Goal: Task Accomplishment & Management: Use online tool/utility

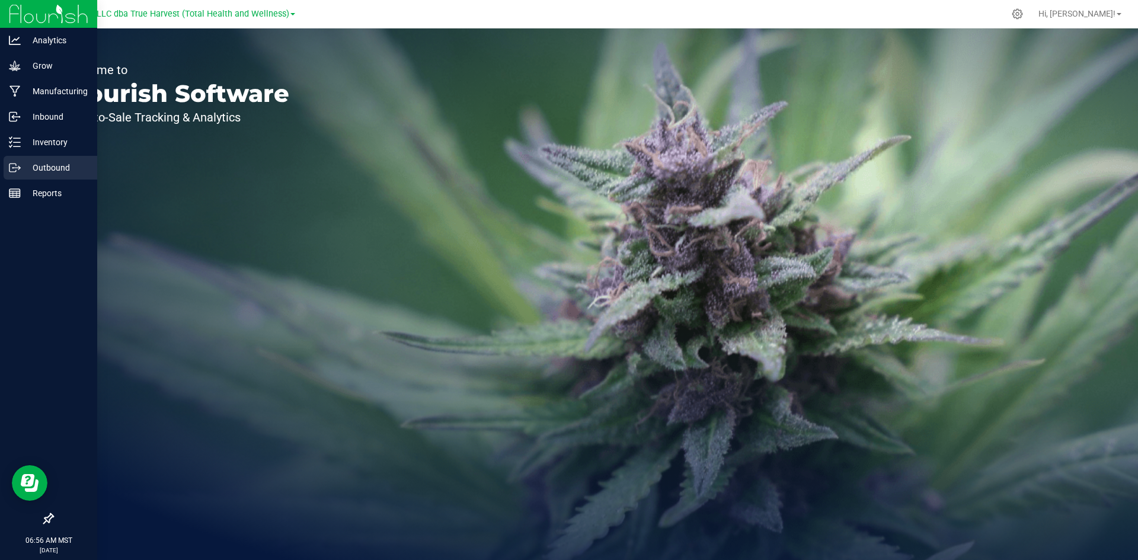
click at [40, 160] on div "Outbound" at bounding box center [51, 168] width 94 height 24
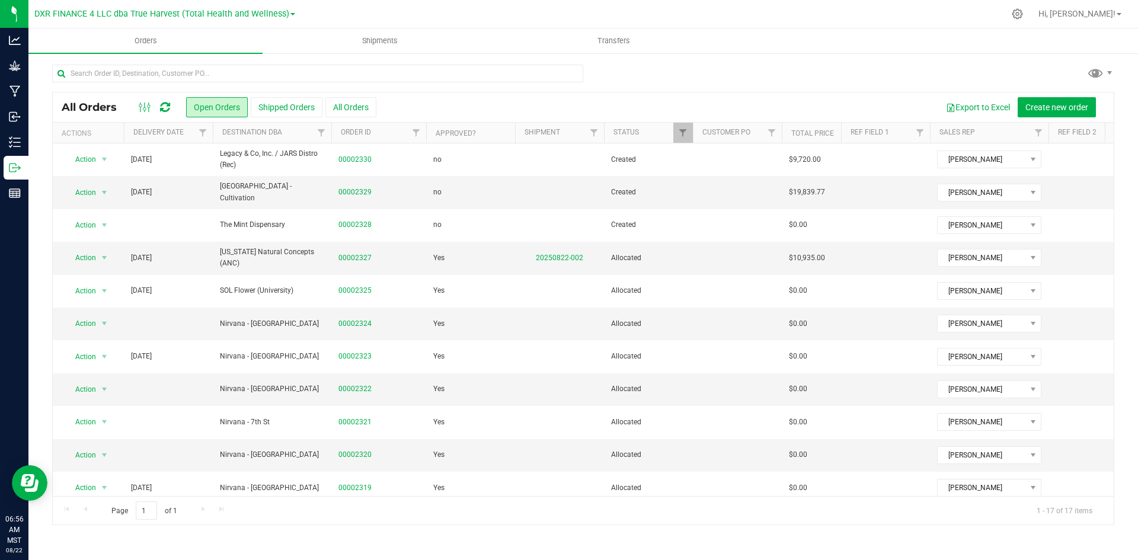
click at [299, 138] on th "Destination DBA" at bounding box center [272, 133] width 119 height 21
click at [190, 134] on th "Delivery Date" at bounding box center [168, 133] width 89 height 21
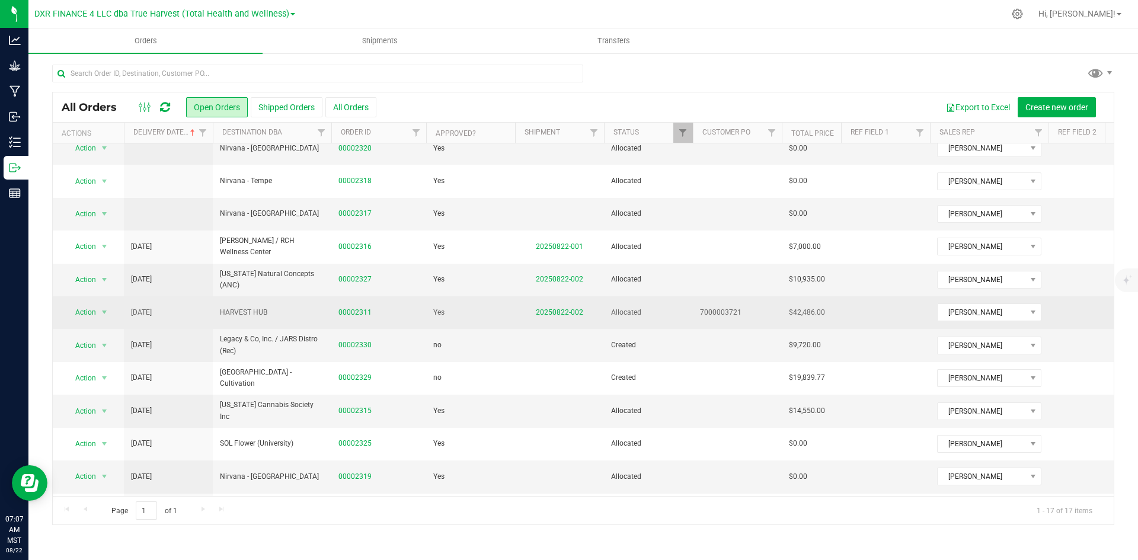
scroll to position [155, 0]
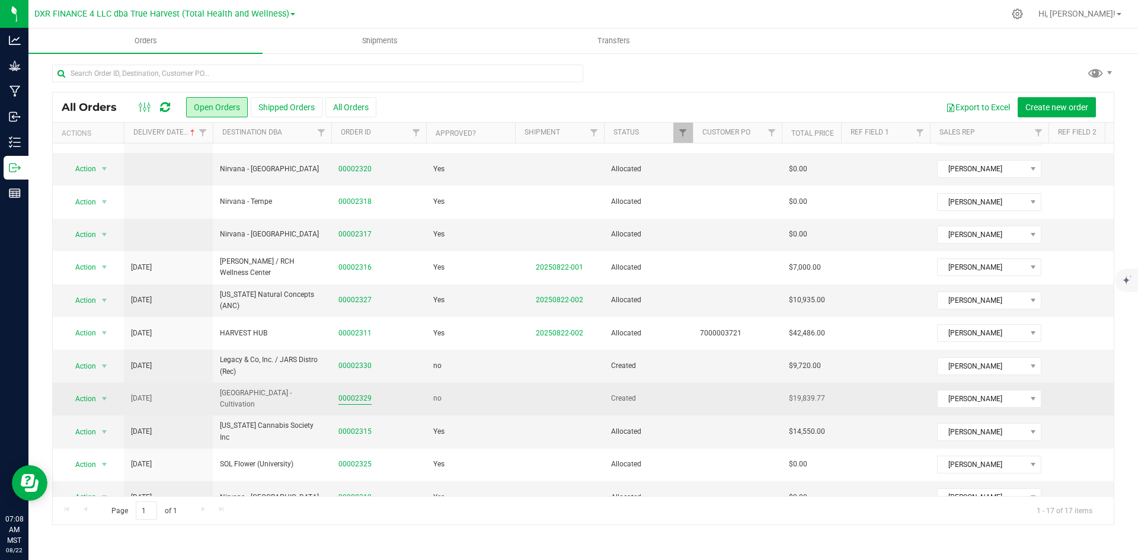
click at [370, 404] on link "00002329" at bounding box center [355, 398] width 33 height 11
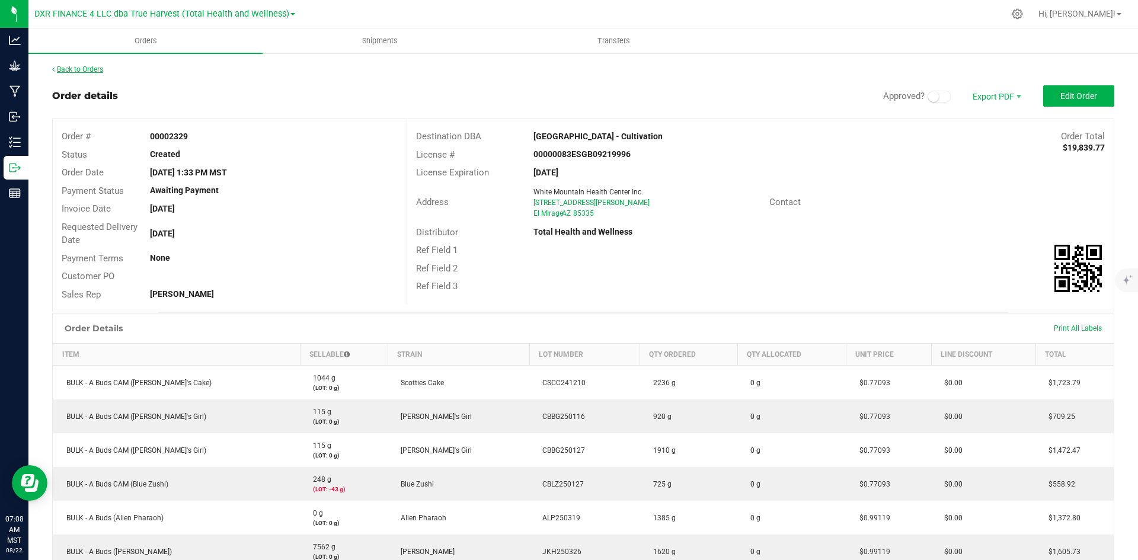
click at [84, 68] on link "Back to Orders" at bounding box center [77, 69] width 51 height 8
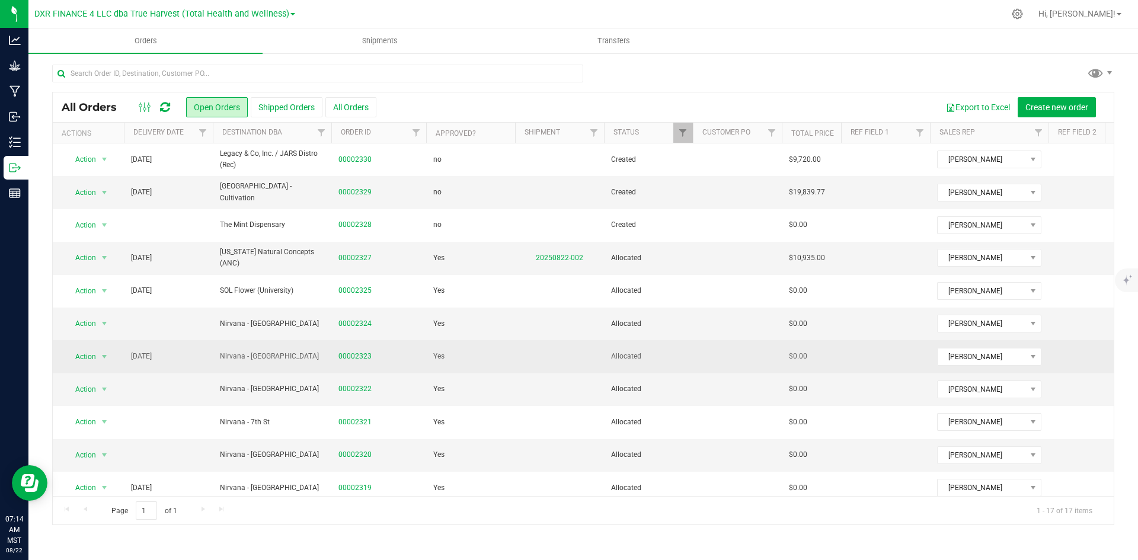
scroll to position [59, 0]
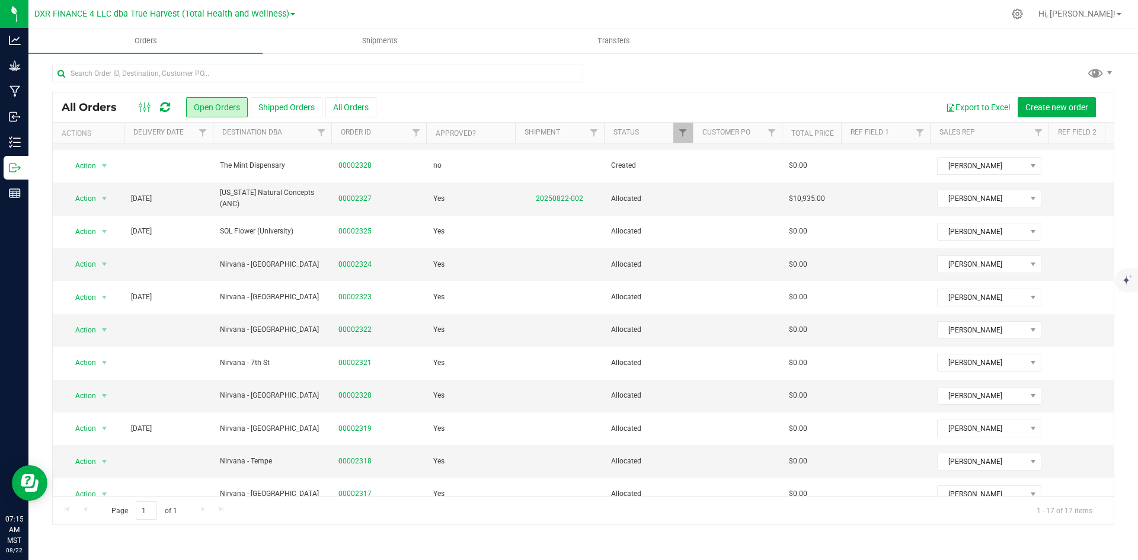
click at [183, 141] on th "Delivery Date" at bounding box center [168, 133] width 89 height 21
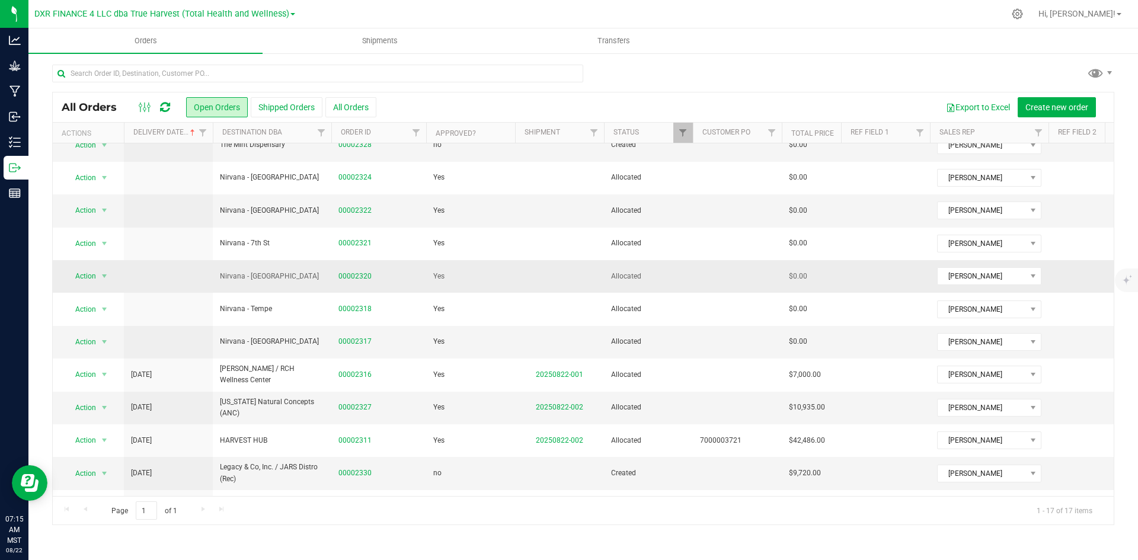
scroll to position [214, 0]
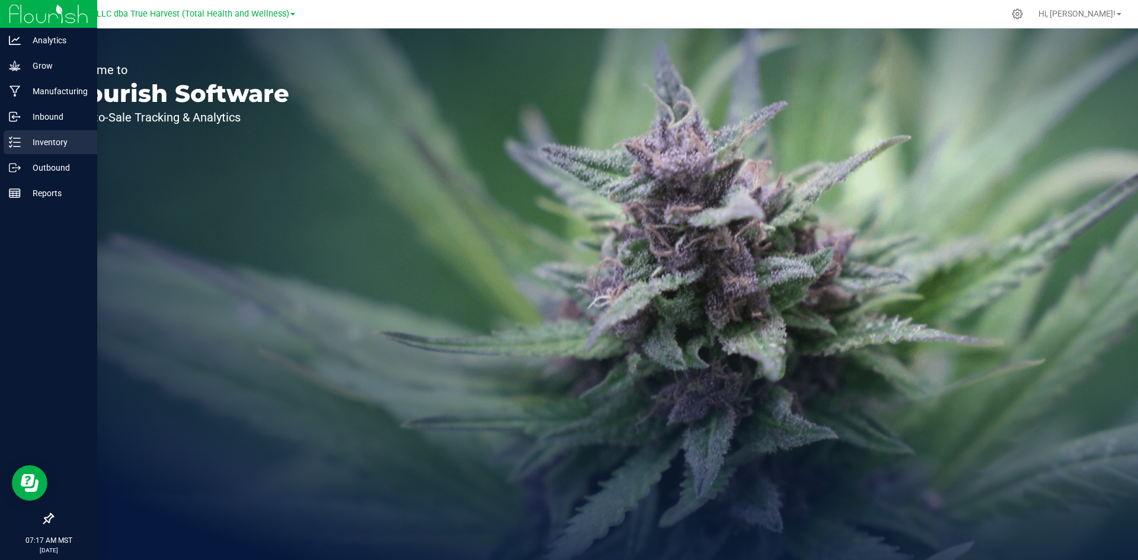
click at [18, 142] on icon at bounding box center [15, 142] width 12 height 12
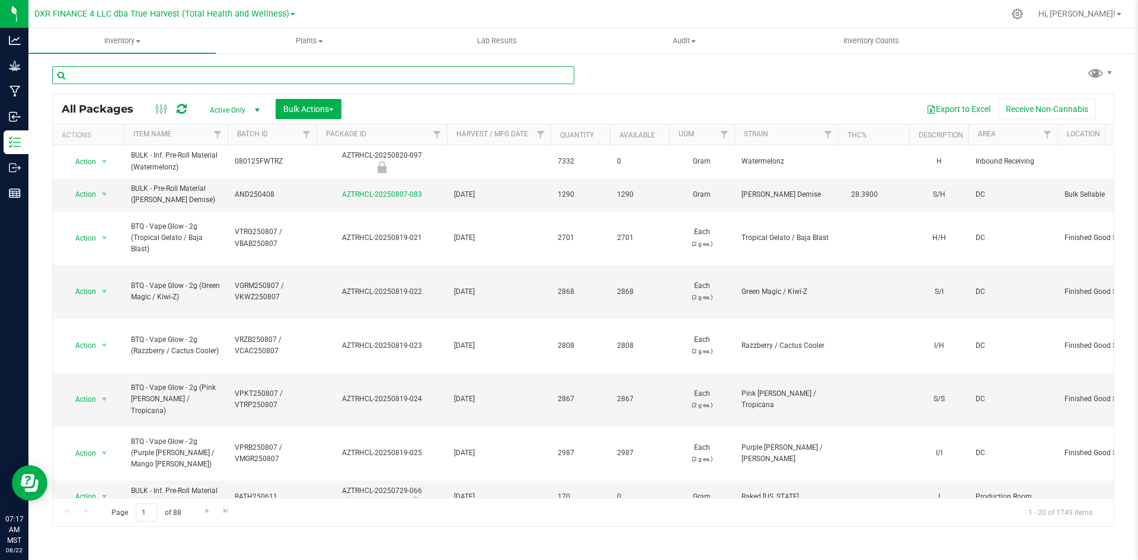
click at [234, 76] on input "text" at bounding box center [313, 75] width 522 height 18
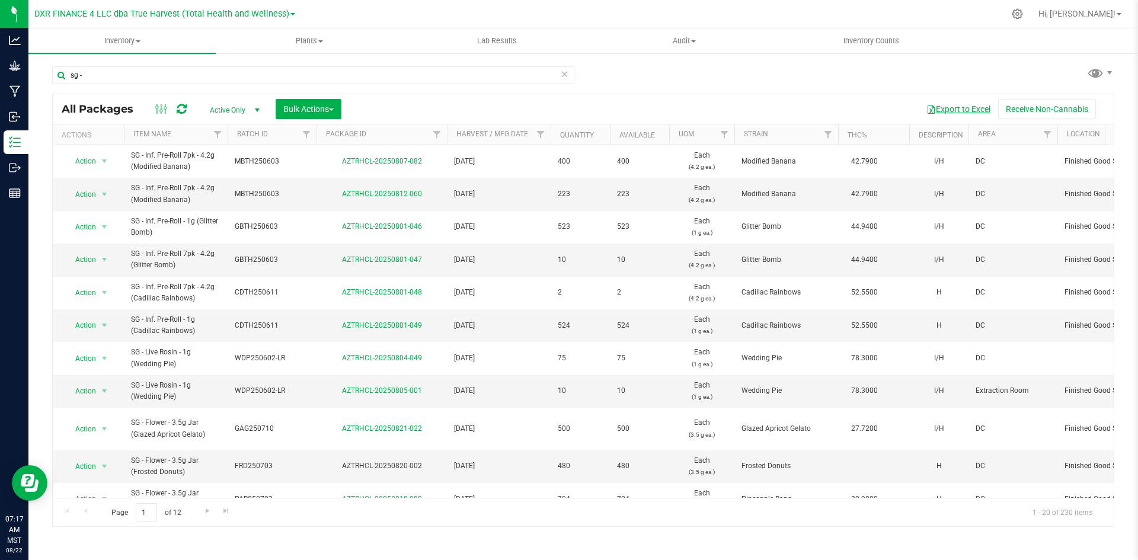
click at [953, 107] on button "Export to Excel" at bounding box center [958, 109] width 79 height 20
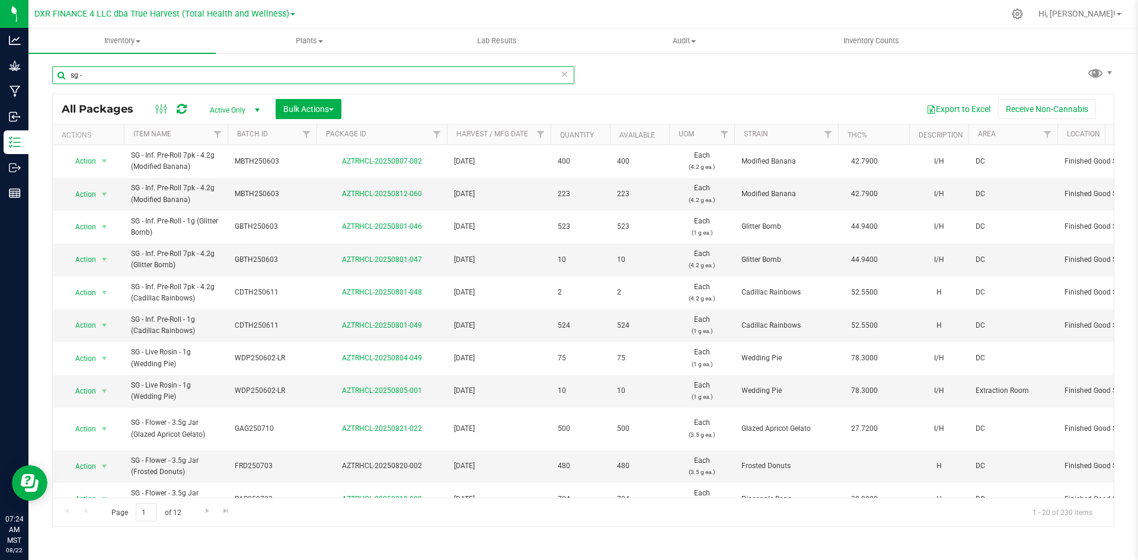
click at [198, 75] on input "sg -" at bounding box center [313, 75] width 522 height 18
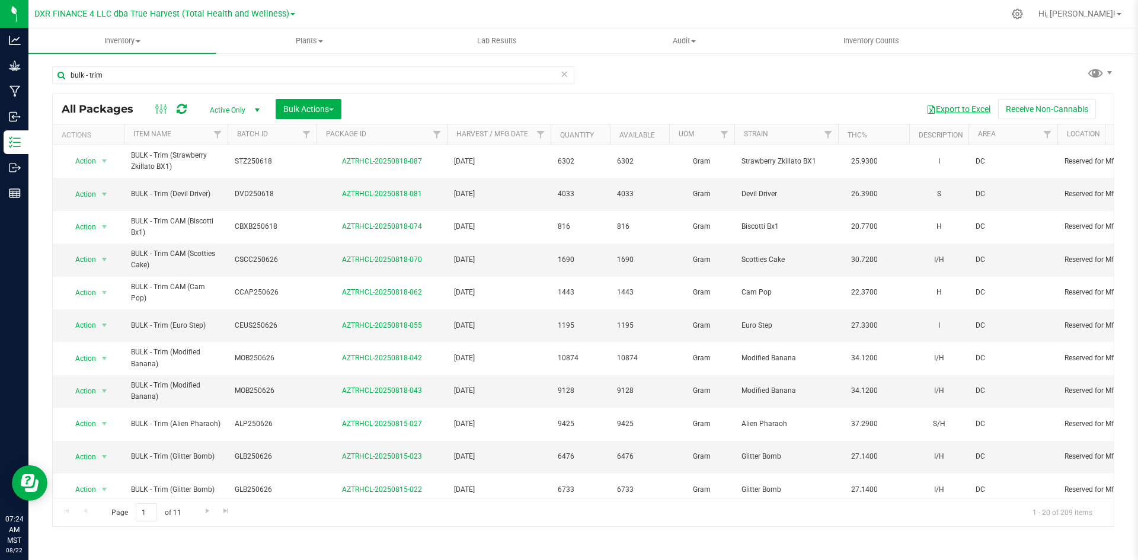
click at [948, 110] on button "Export to Excel" at bounding box center [958, 109] width 79 height 20
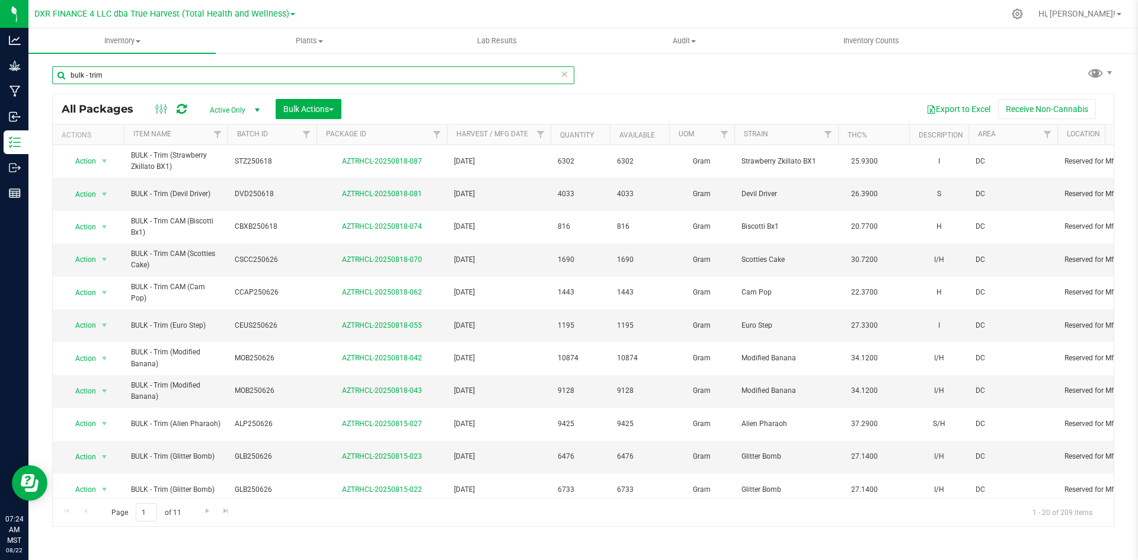
click at [177, 71] on input "bulk - trim" at bounding box center [313, 75] width 522 height 18
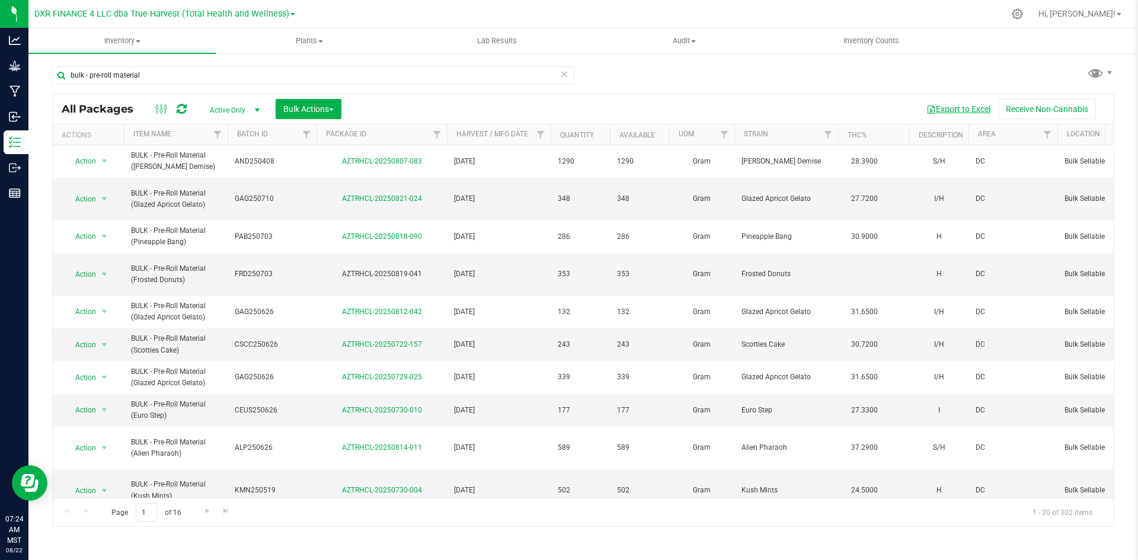
click at [948, 110] on button "Export to Excel" at bounding box center [958, 109] width 79 height 20
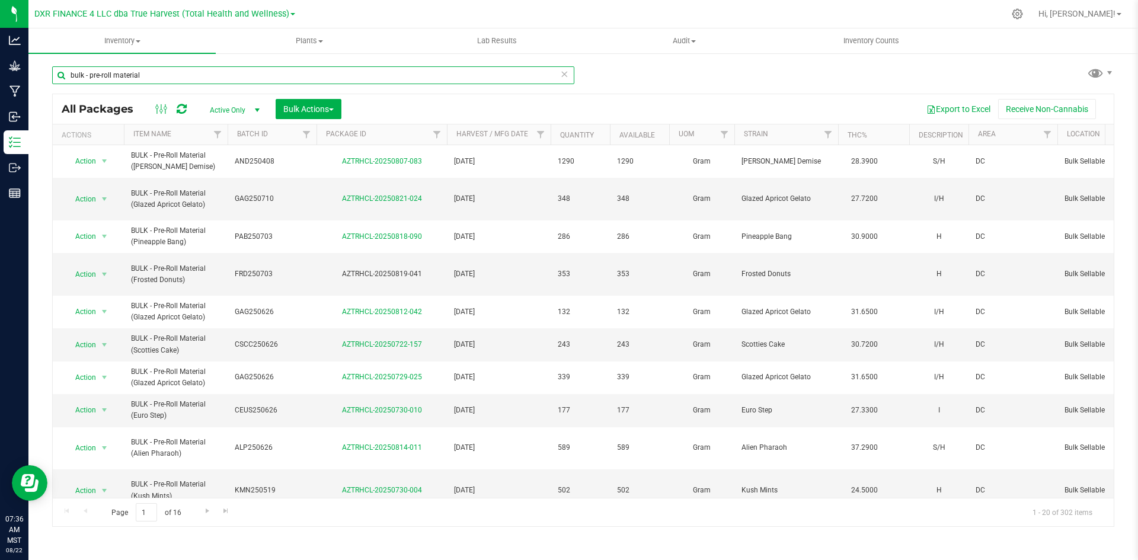
click at [241, 79] on input "bulk - pre-roll material" at bounding box center [313, 75] width 522 height 18
click at [241, 79] on input "dv" at bounding box center [313, 75] width 522 height 18
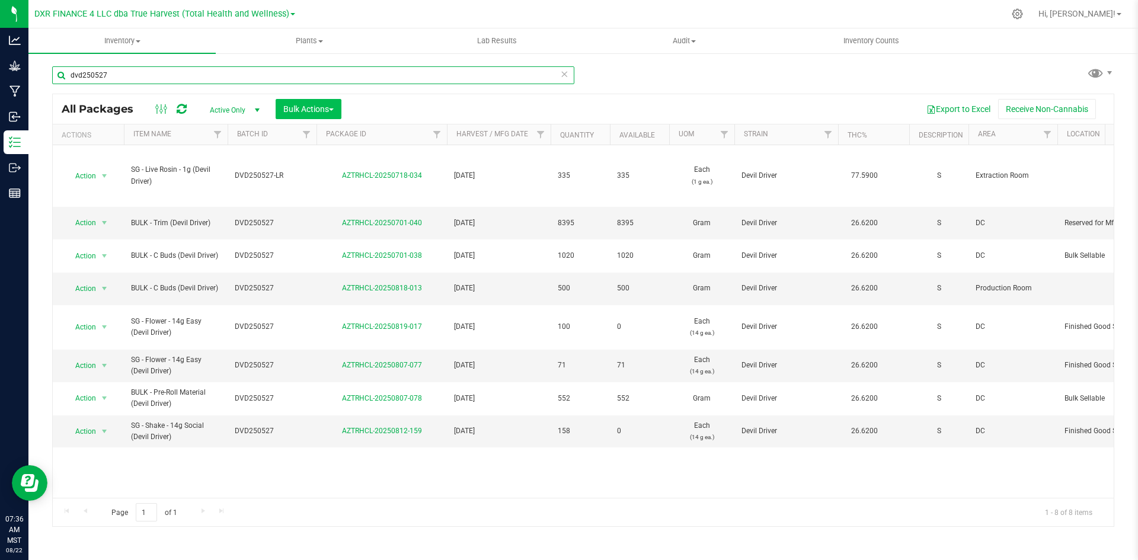
type input "dvd250527"
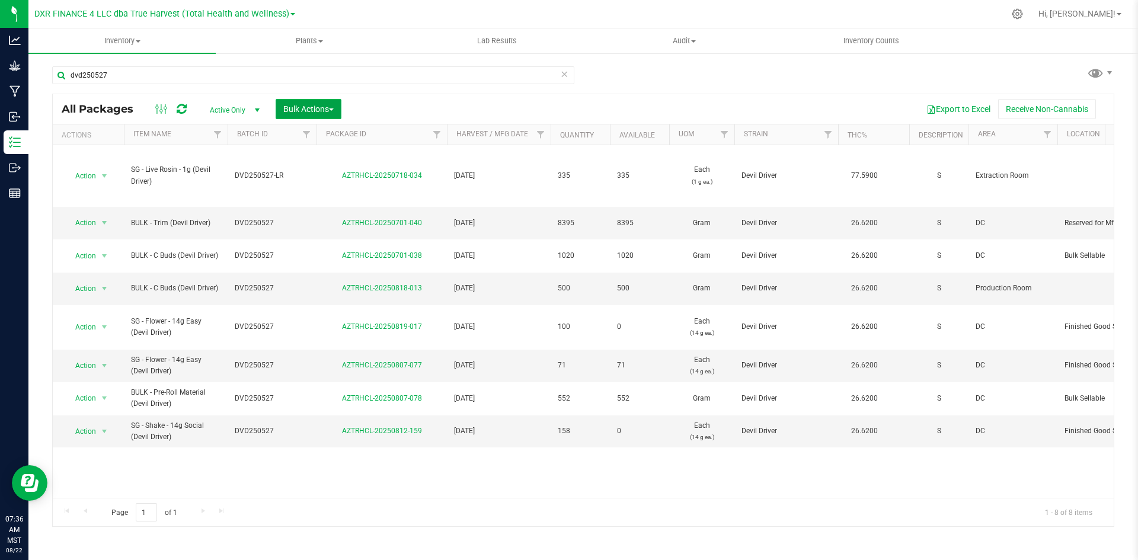
click at [298, 111] on span "Bulk Actions" at bounding box center [308, 108] width 50 height 9
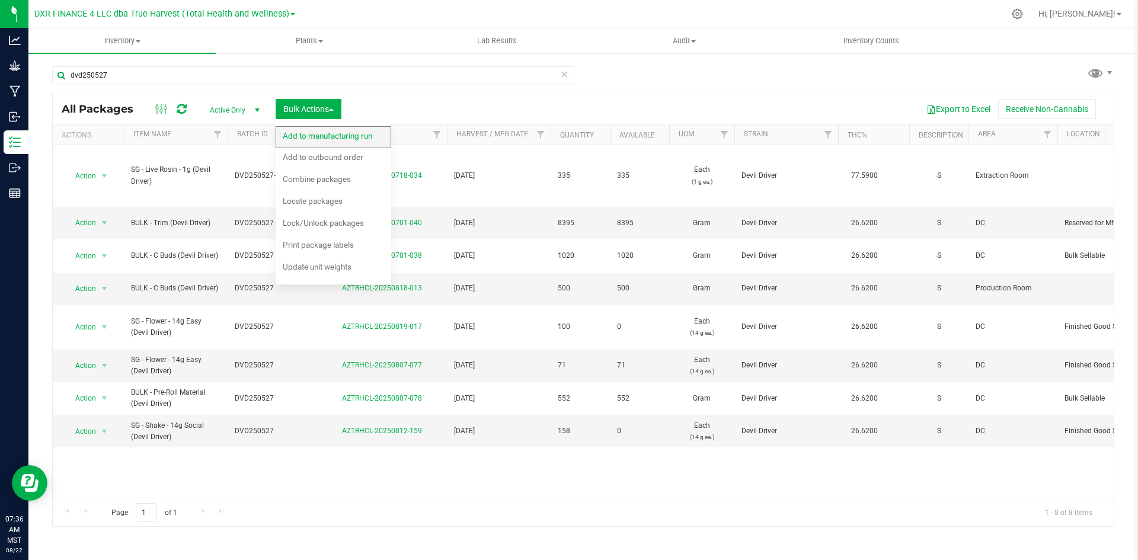
click at [290, 130] on div "Add to manufacturing run" at bounding box center [336, 137] width 106 height 19
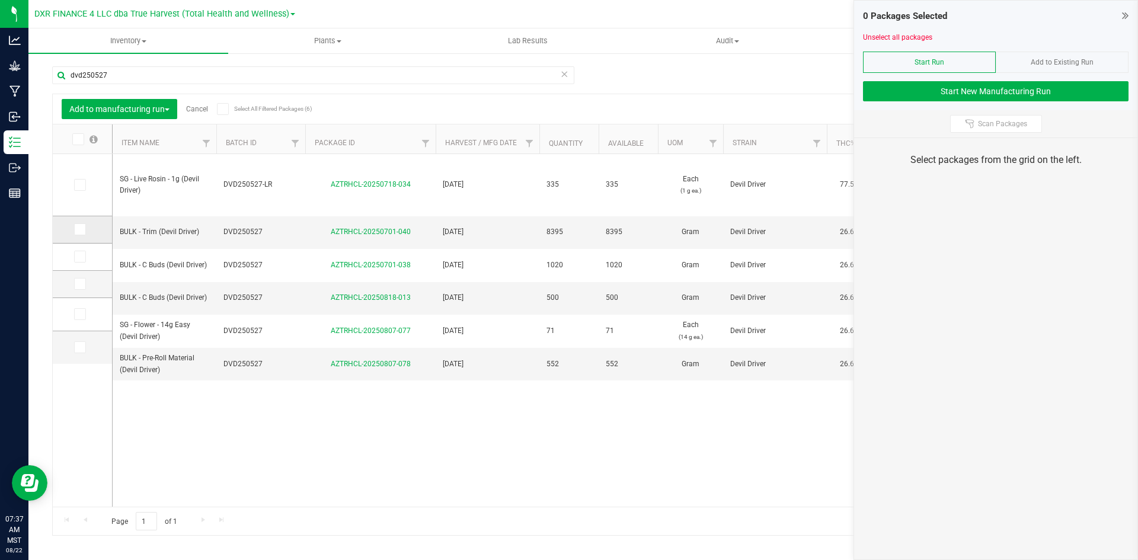
click at [83, 232] on span at bounding box center [80, 230] width 12 height 12
click at [0, 0] on input "checkbox" at bounding box center [0, 0] width 0 height 0
click at [75, 352] on span at bounding box center [80, 348] width 12 height 12
click at [0, 0] on input "checkbox" at bounding box center [0, 0] width 0 height 0
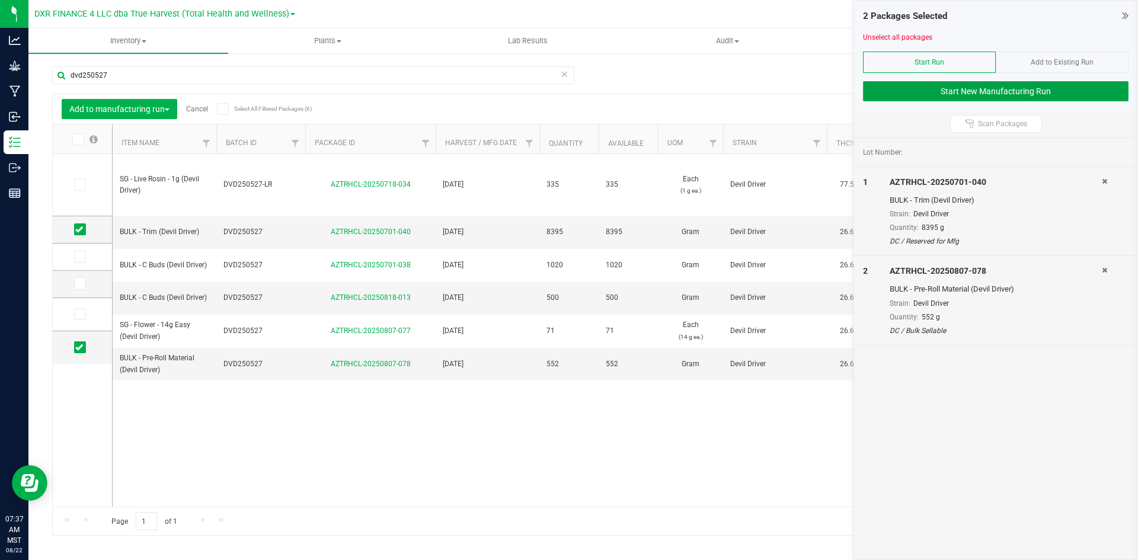
click at [1023, 89] on button "Start New Manufacturing Run" at bounding box center [996, 91] width 266 height 20
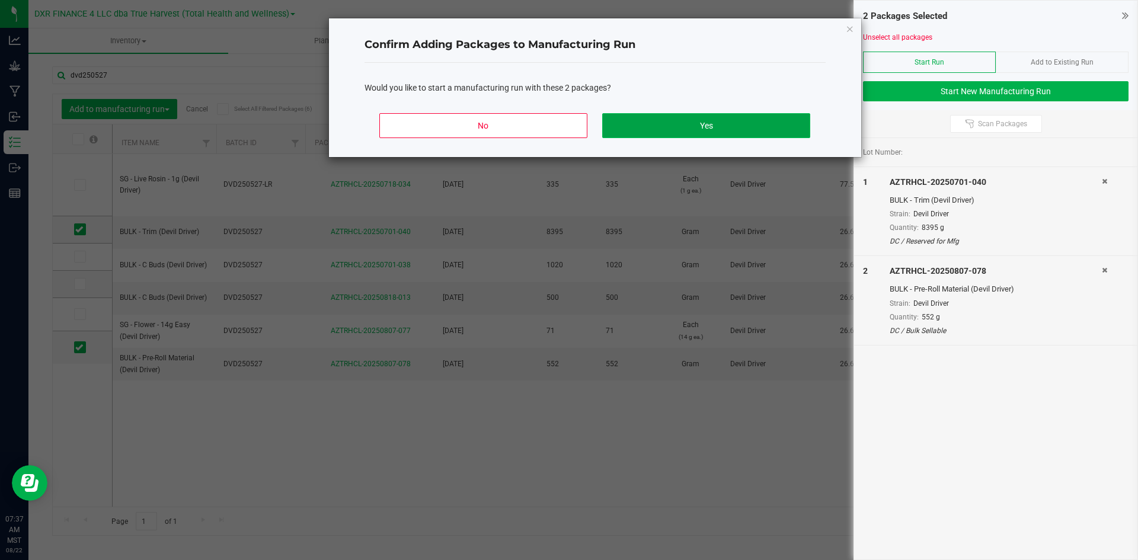
click at [674, 128] on button "Yes" at bounding box center [706, 125] width 208 height 25
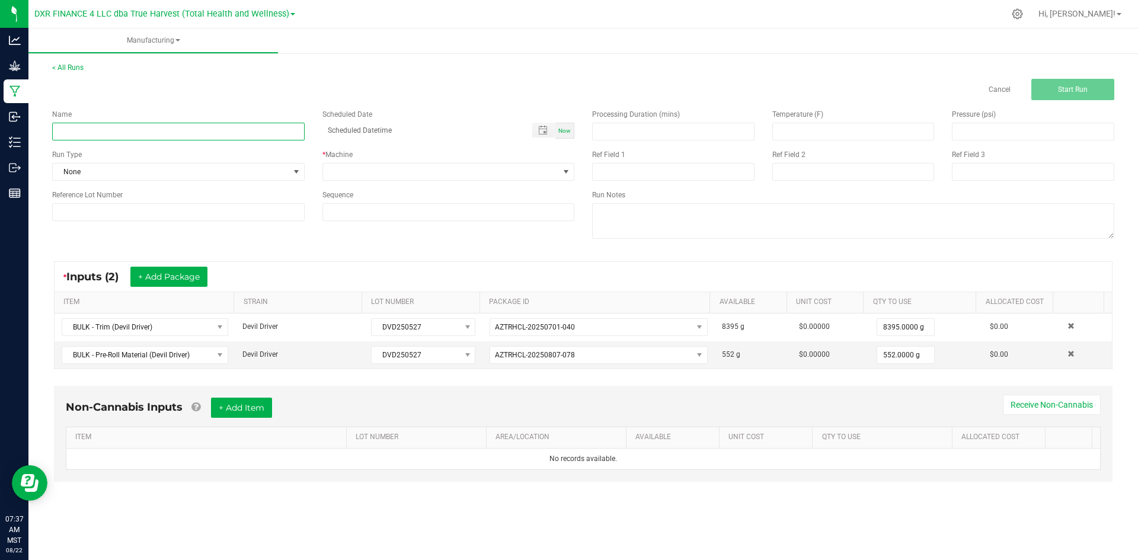
click at [237, 133] on input at bounding box center [178, 132] width 253 height 18
type input "Devil Driver - 14G SOCIAL"
click at [410, 179] on span at bounding box center [441, 172] width 237 height 17
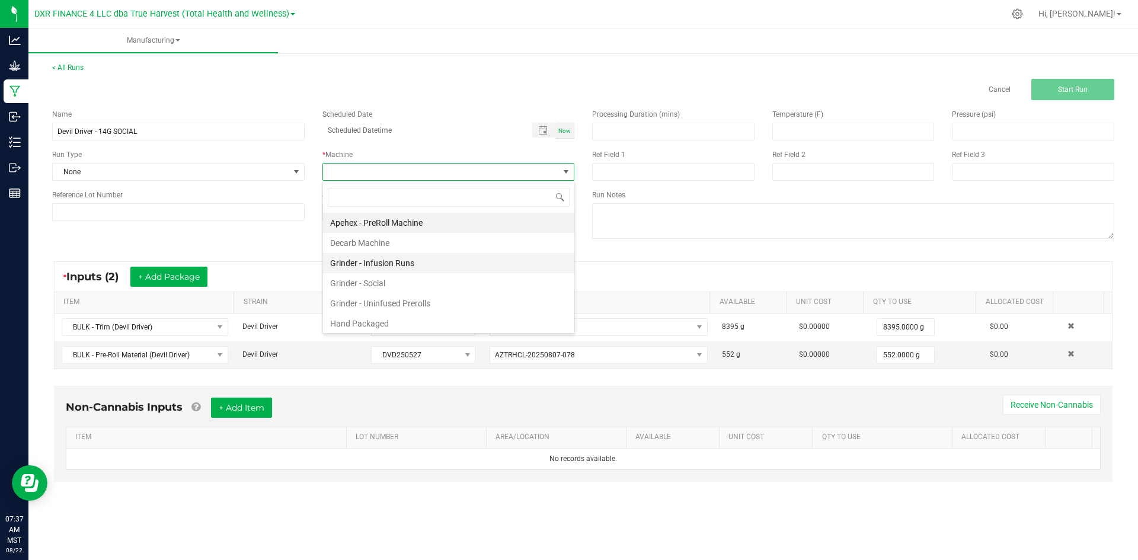
scroll to position [18, 252]
click at [406, 320] on li "Hand Packaged" at bounding box center [448, 324] width 251 height 20
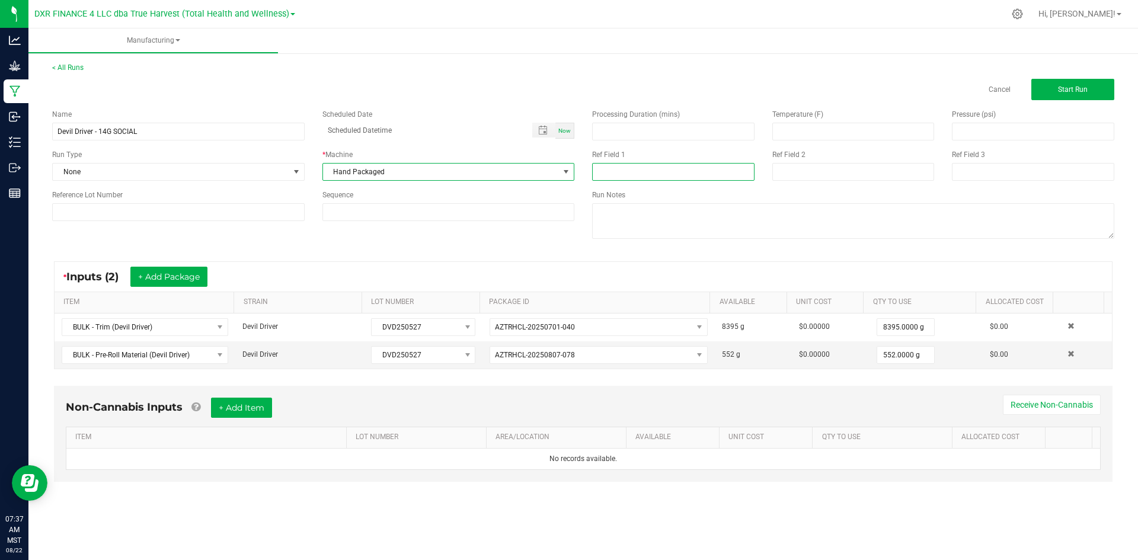
click at [637, 178] on input at bounding box center [673, 172] width 162 height 18
type input "14G SOCIAL"
click at [765, 174] on div "Ref Field 2" at bounding box center [854, 164] width 180 height 31
click at [783, 171] on input at bounding box center [854, 172] width 162 height 18
type input "[DATE]"
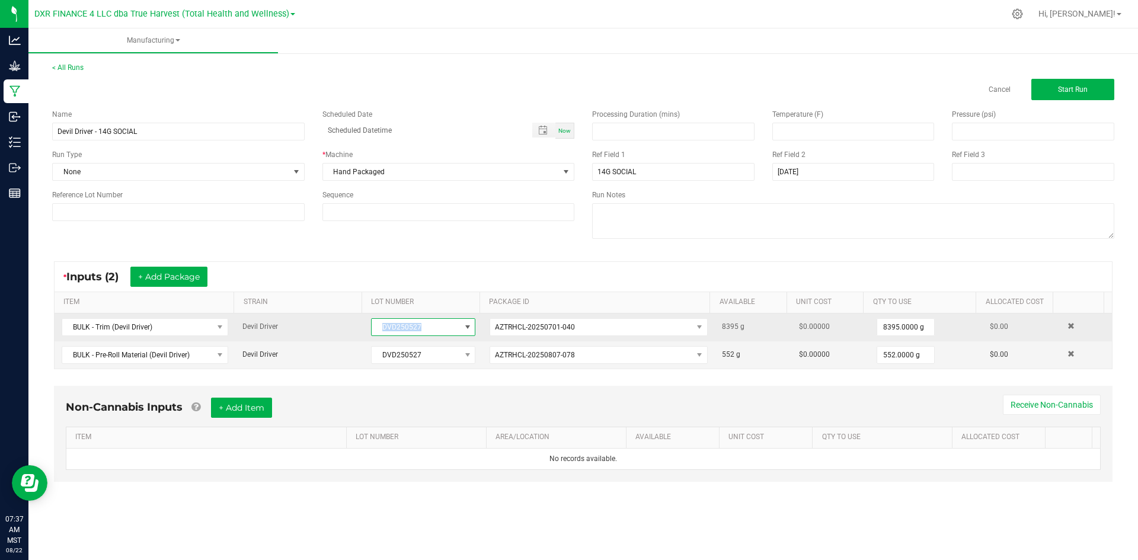
drag, startPoint x: 436, startPoint y: 331, endPoint x: 375, endPoint y: 330, distance: 61.7
click at [375, 330] on span "DVD250527" at bounding box center [416, 327] width 88 height 17
drag, startPoint x: 373, startPoint y: 330, endPoint x: 427, endPoint y: 330, distance: 54.0
click at [427, 330] on span "DVD250527" at bounding box center [416, 327] width 88 height 17
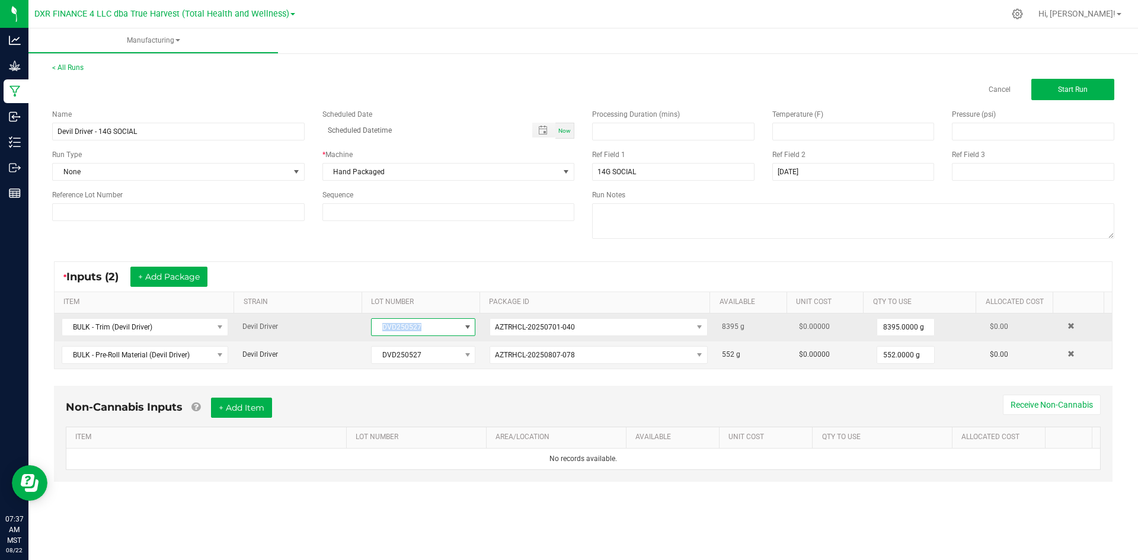
copy span "DVD250527"
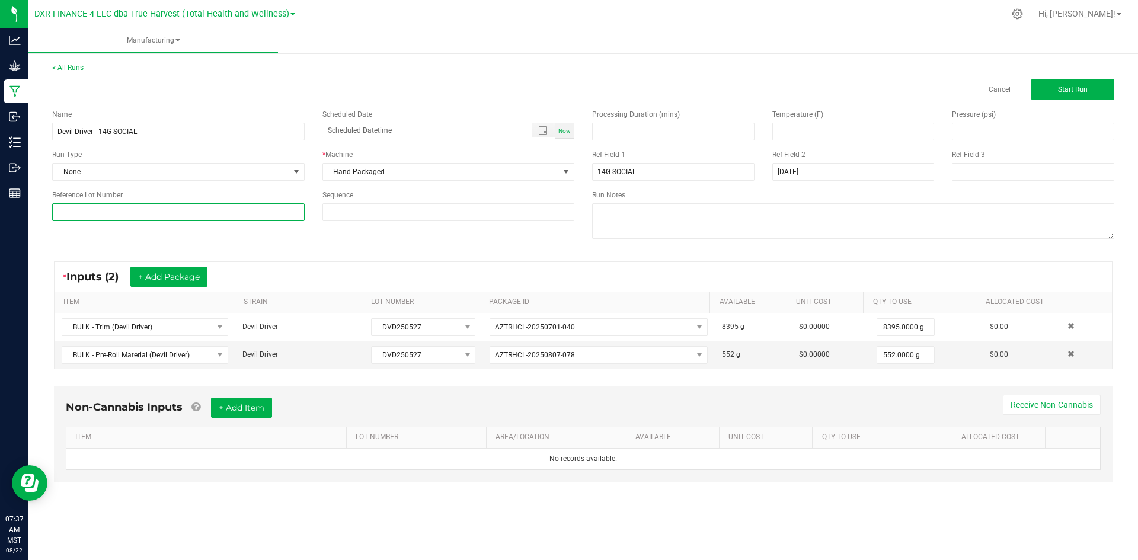
click at [229, 219] on input at bounding box center [178, 212] width 253 height 18
paste input "DVD250527"
type input "DVD250527"
click at [221, 123] on input "Devil Driver - 14G SOCIAL" at bounding box center [178, 132] width 253 height 18
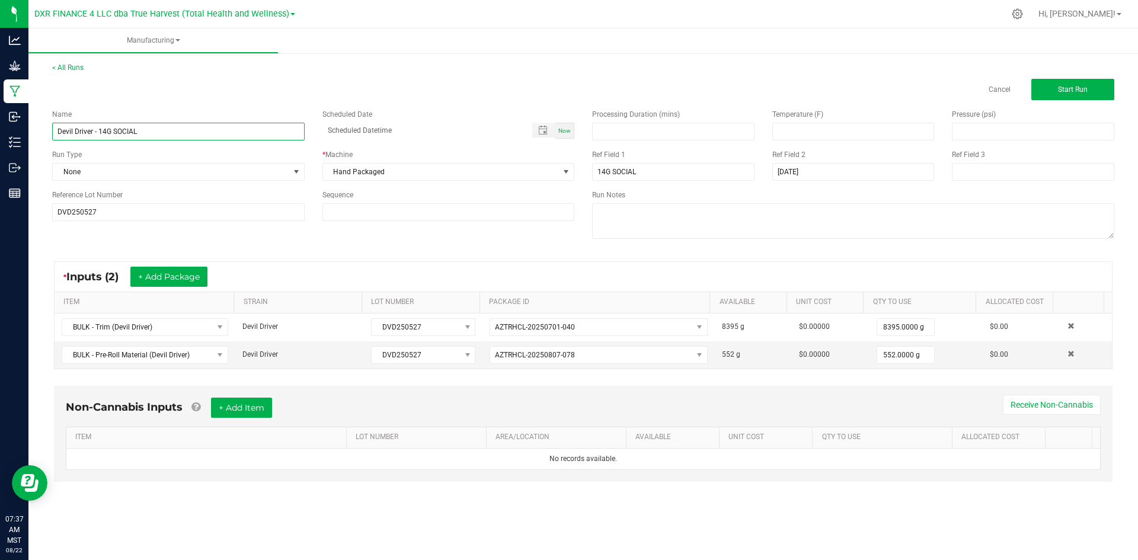
click at [221, 123] on input "Devil Driver - 14G SOCIAL" at bounding box center [178, 132] width 253 height 18
drag, startPoint x: 113, startPoint y: 209, endPoint x: 56, endPoint y: 218, distance: 58.2
click at [56, 218] on input "DVD250527" at bounding box center [178, 212] width 253 height 18
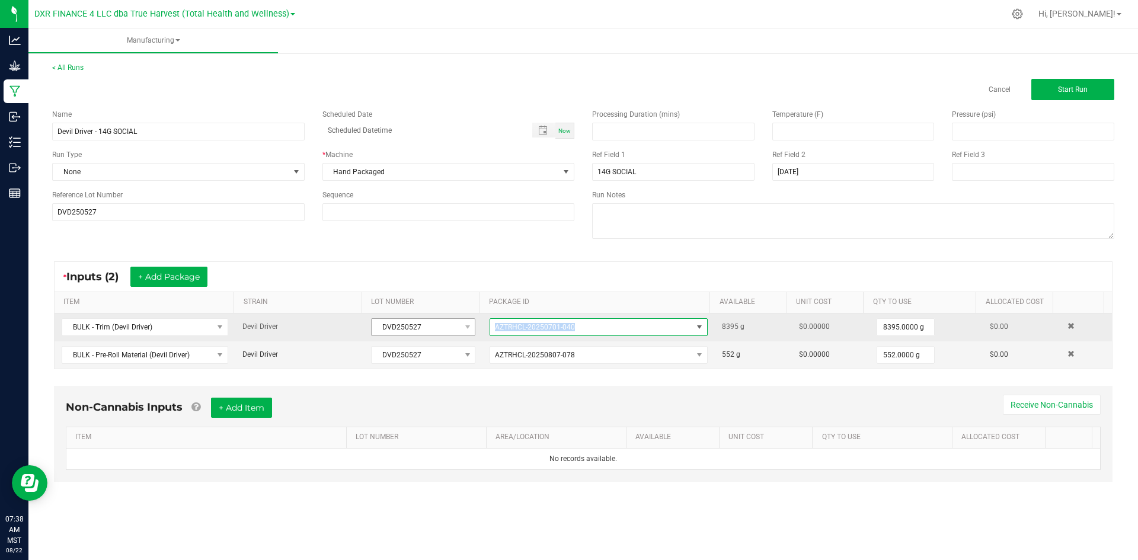
drag, startPoint x: 582, startPoint y: 333, endPoint x: 458, endPoint y: 334, distance: 124.5
click at [458, 334] on tr "BULK - Trim (Devil Driver) Devil Driver DVD250527 AZTRHCL-20250701-040 8395 g $…" at bounding box center [584, 328] width 1058 height 28
copy tr "AZTRHCL-20250701-040"
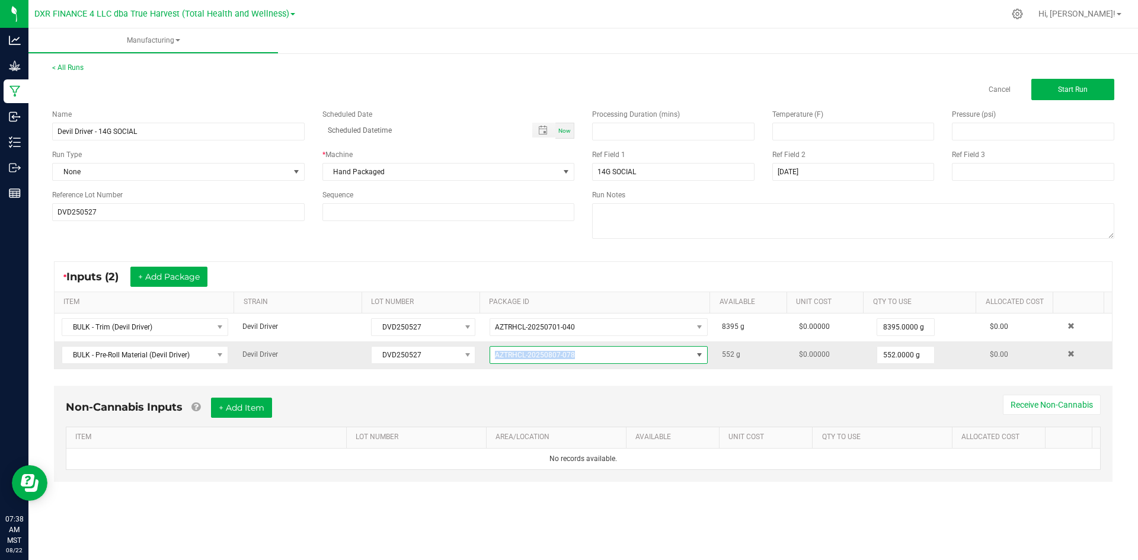
drag, startPoint x: 592, startPoint y: 353, endPoint x: 480, endPoint y: 368, distance: 112.5
click at [483, 368] on td "AZTRHCL-20250807-078" at bounding box center [599, 355] width 232 height 27
copy span "AZTRHCL-20250807-078"
click at [1076, 94] on button "Start Run" at bounding box center [1073, 89] width 83 height 21
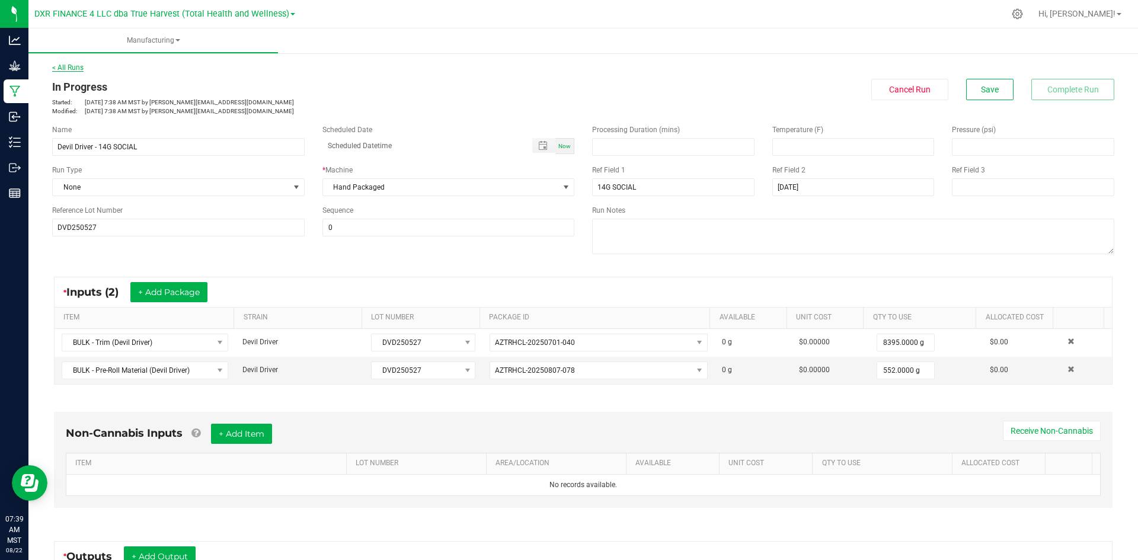
click at [77, 64] on link "< All Runs" at bounding box center [67, 67] width 31 height 8
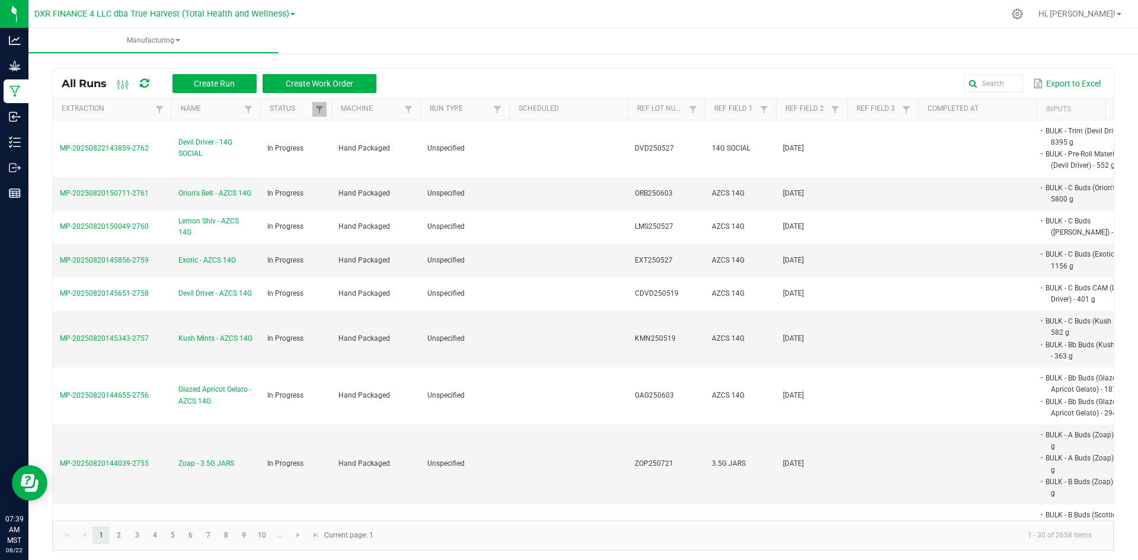
drag, startPoint x: 148, startPoint y: 145, endPoint x: 49, endPoint y: 147, distance: 99.0
click at [49, 147] on div "All Runs Create Run Create Work Order Export to Excel Extraction Name Status Ma…" at bounding box center [583, 306] width 1110 height 513
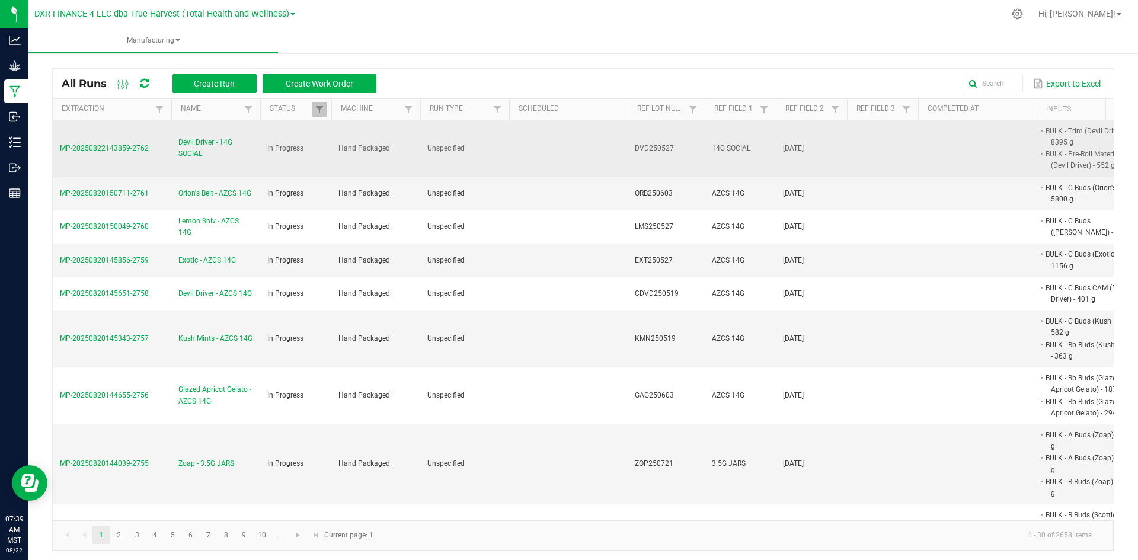
copy table "MP-20250822143859-2762"
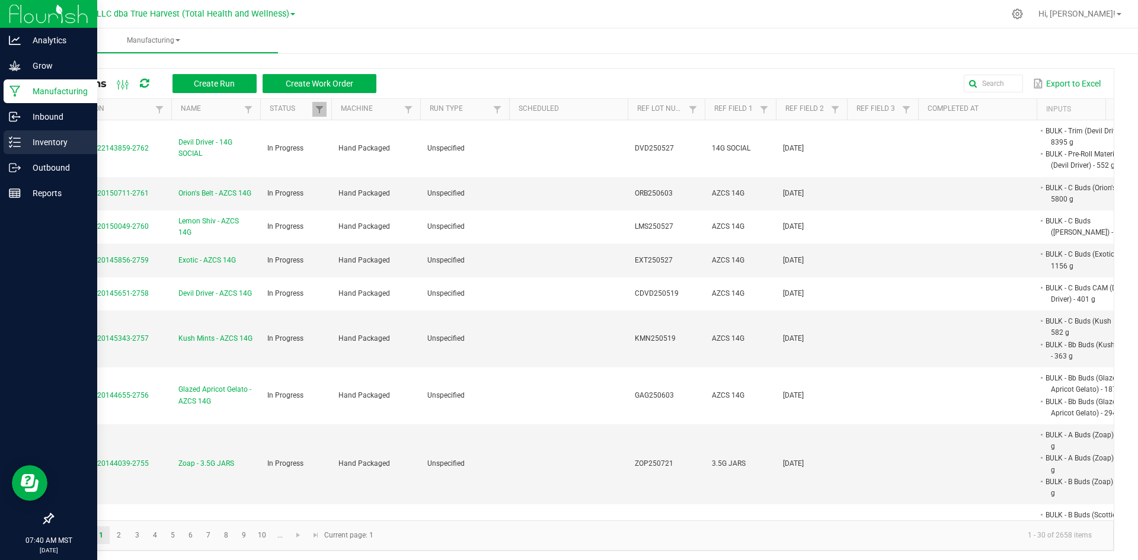
click at [66, 144] on p "Inventory" at bounding box center [56, 142] width 71 height 14
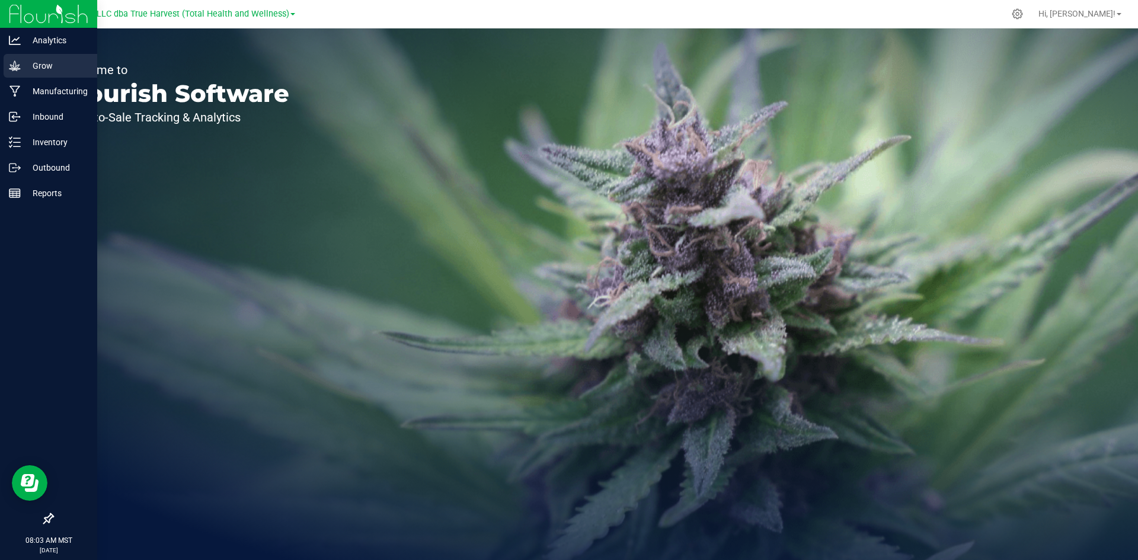
click at [33, 61] on p "Grow" at bounding box center [56, 66] width 71 height 14
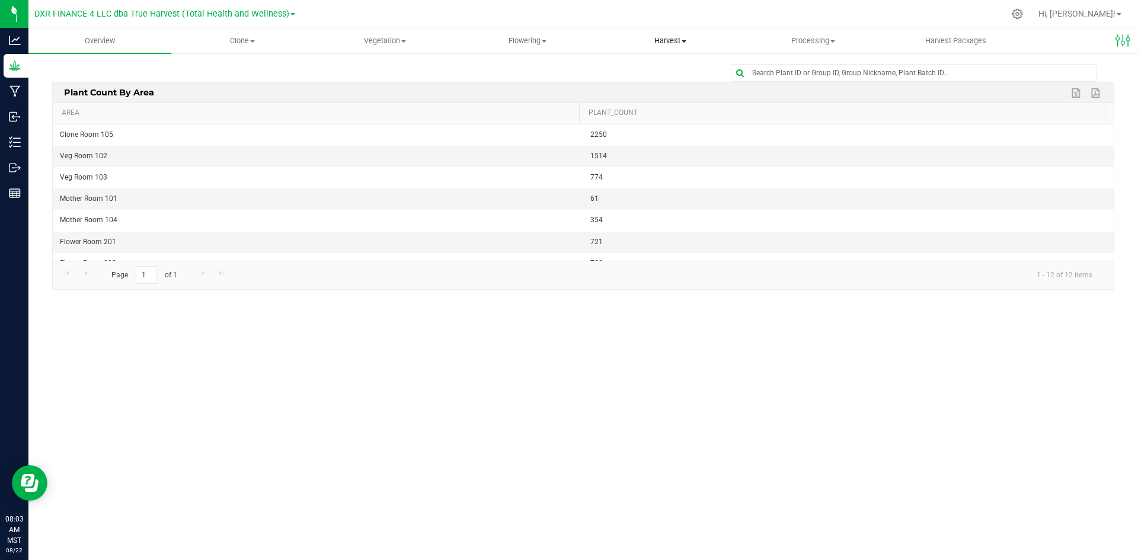
click at [685, 45] on span "Harvest" at bounding box center [671, 41] width 142 height 11
click at [664, 71] on span "Harvests" at bounding box center [632, 71] width 66 height 10
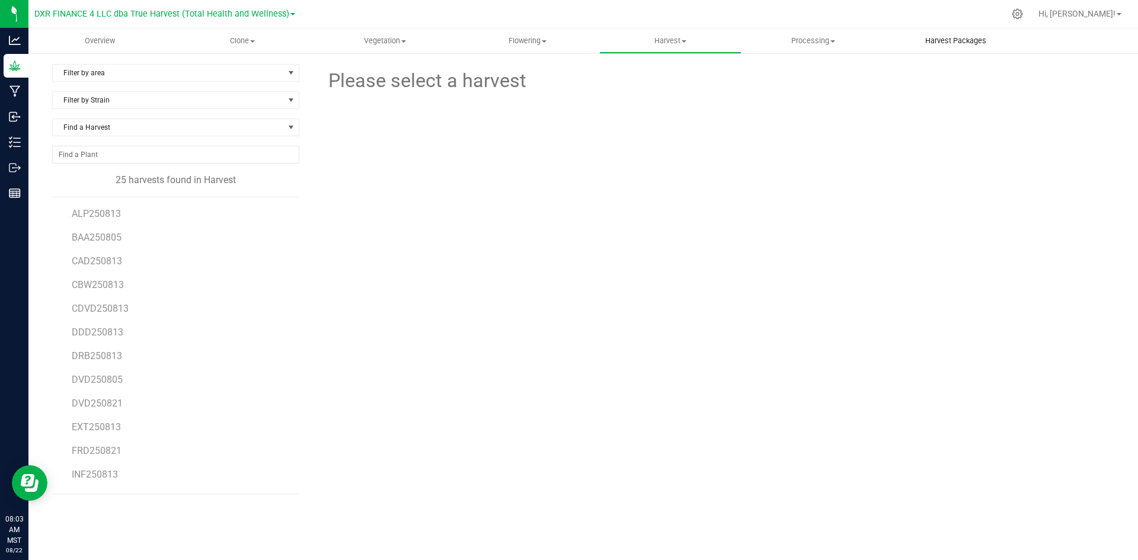
click at [915, 42] on span "Harvest Packages" at bounding box center [956, 41] width 93 height 11
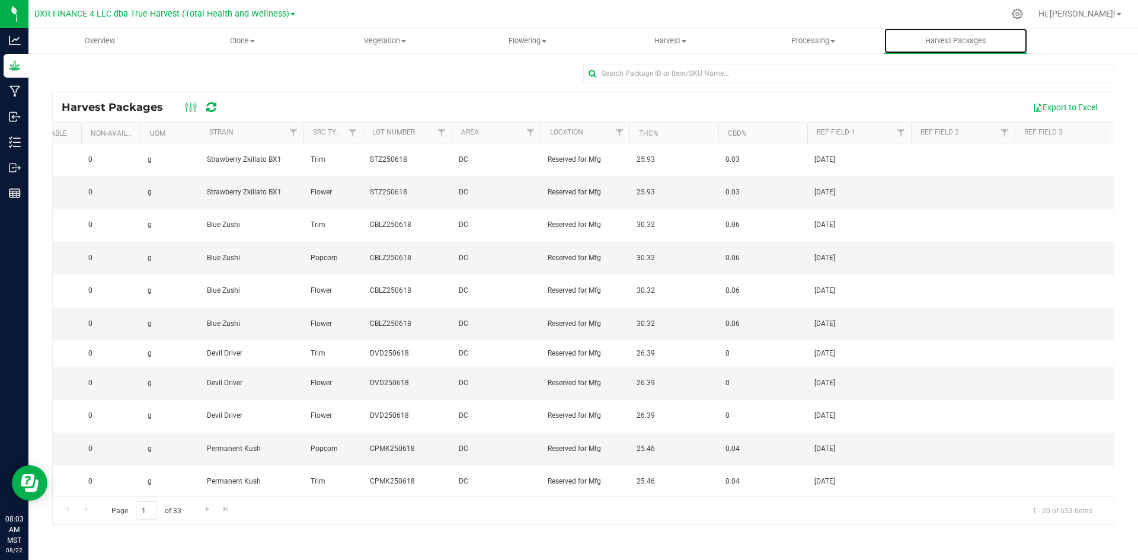
scroll to position [0, 686]
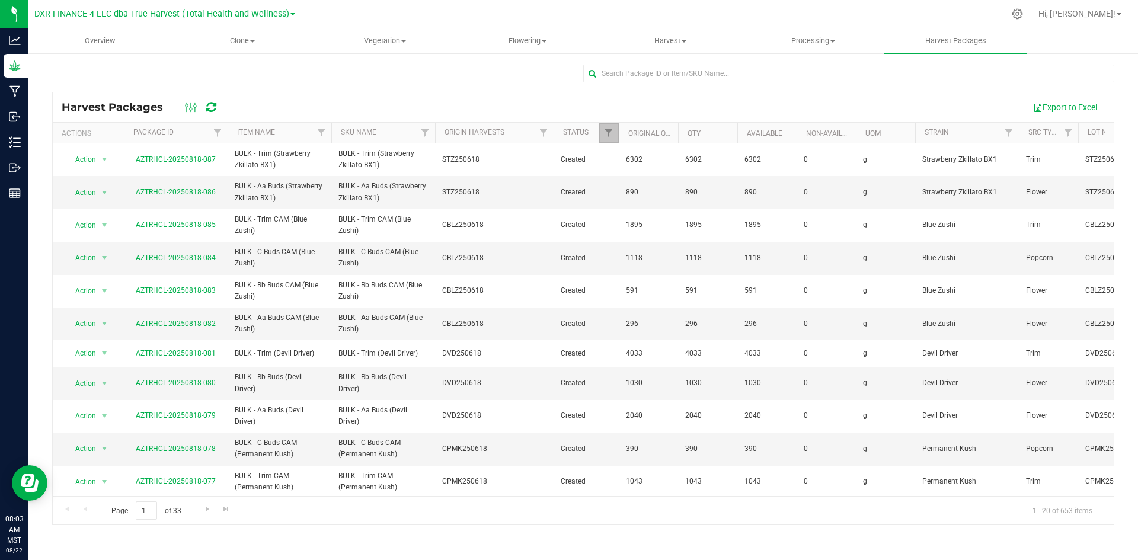
click at [600, 129] on link "Filter" at bounding box center [609, 133] width 20 height 20
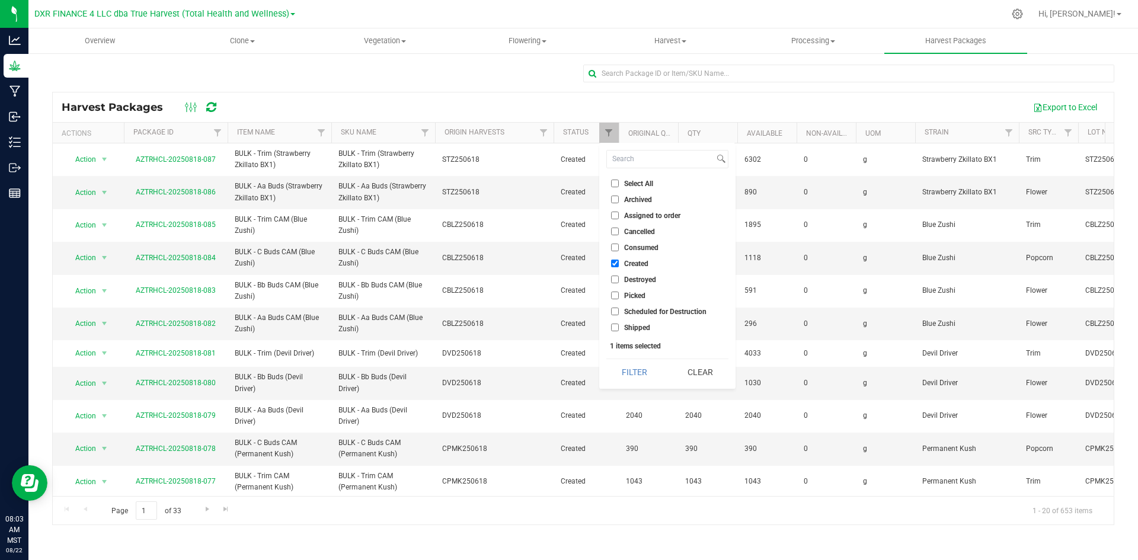
click at [615, 183] on input "Select All" at bounding box center [615, 184] width 8 height 8
checkbox input "true"
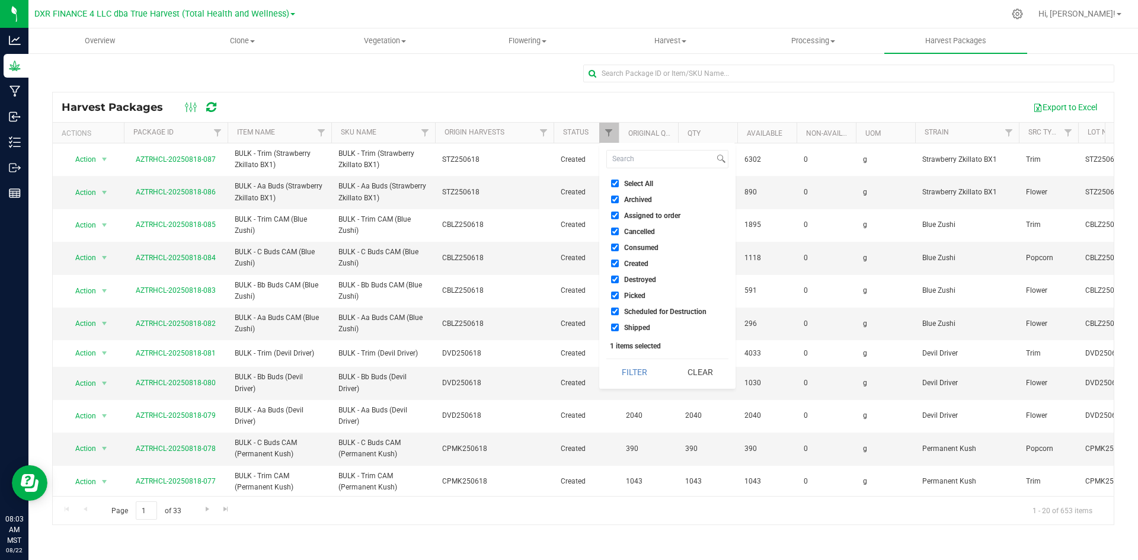
checkbox input "true"
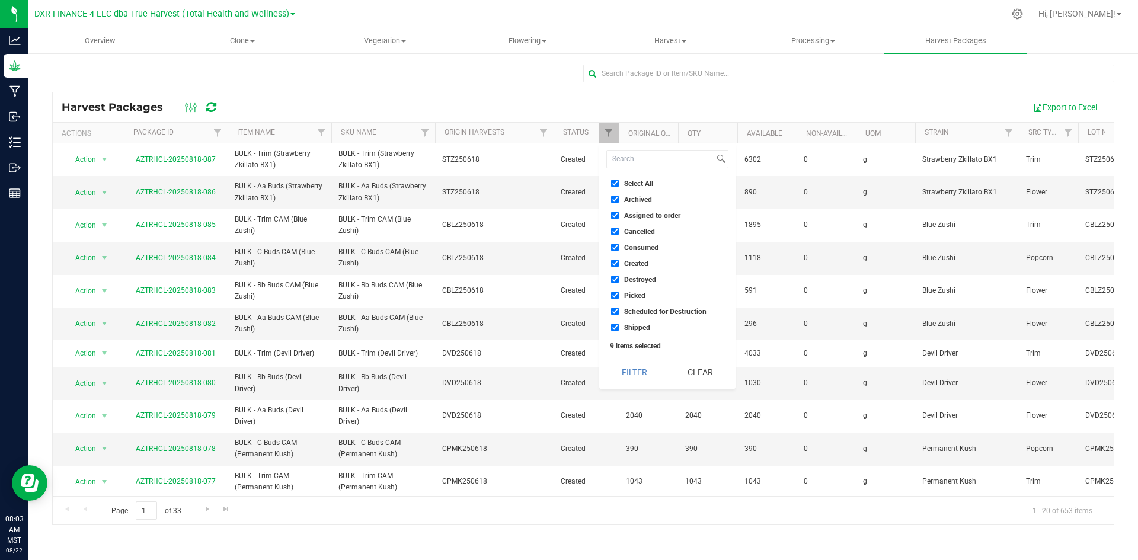
click at [615, 235] on input "Cancelled" at bounding box center [615, 232] width 8 height 8
checkbox input "false"
click at [617, 378] on button "Filter" at bounding box center [635, 372] width 57 height 26
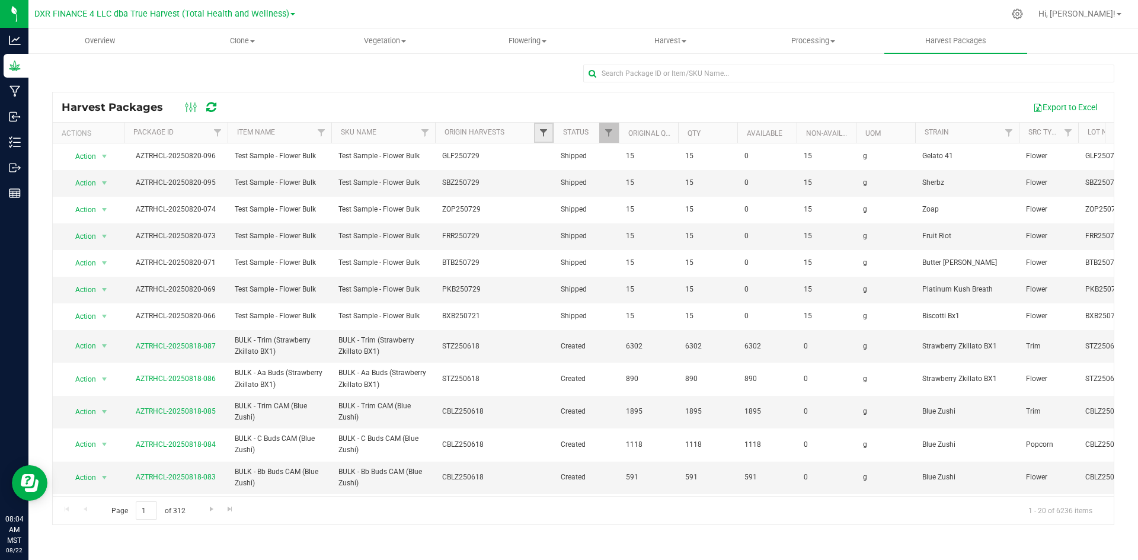
click at [545, 135] on span "Filter" at bounding box center [543, 132] width 9 height 9
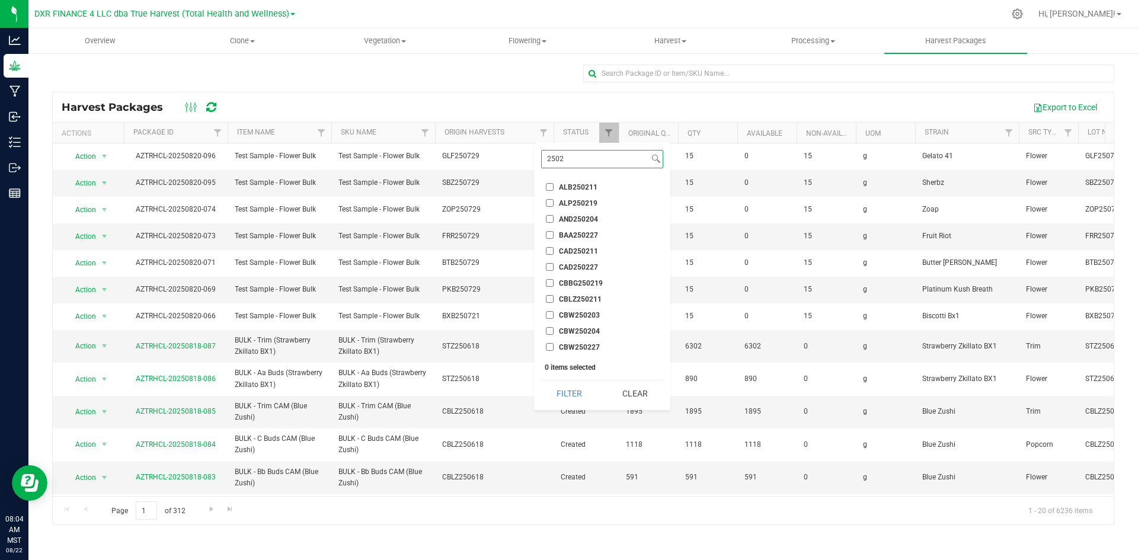
type input "2502"
click at [584, 160] on input "2502" at bounding box center [595, 159] width 107 height 17
click at [551, 188] on input "ALB250211" at bounding box center [550, 187] width 8 height 8
checkbox input "true"
click at [549, 209] on li "ALP250219" at bounding box center [602, 203] width 122 height 12
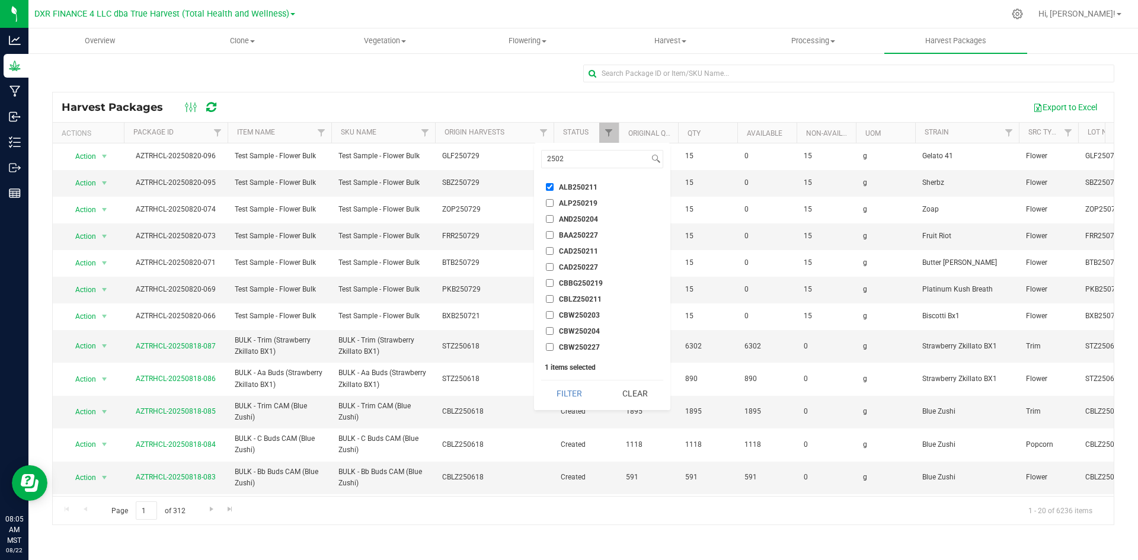
click at [547, 203] on input "ALP250219" at bounding box center [550, 203] width 8 height 8
checkbox input "true"
click at [550, 216] on input "AND250204" at bounding box center [550, 219] width 8 height 8
checkbox input "true"
click at [550, 236] on input "BAA250227" at bounding box center [550, 235] width 8 height 8
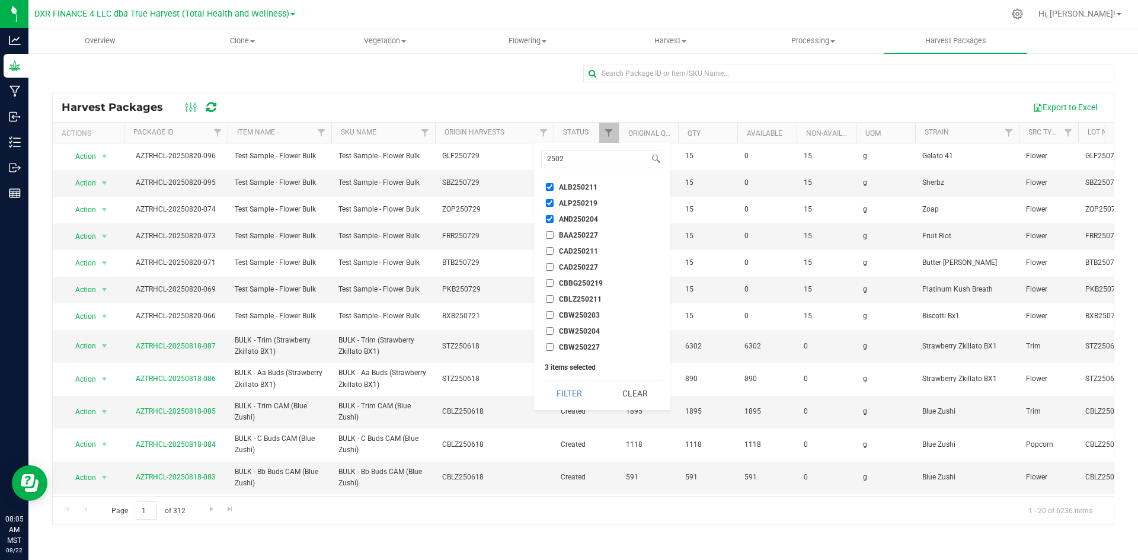
checkbox input "true"
click at [547, 250] on input "CAD250211" at bounding box center [550, 251] width 8 height 8
checkbox input "true"
click at [547, 267] on input "CAD250227" at bounding box center [550, 267] width 8 height 8
checkbox input "true"
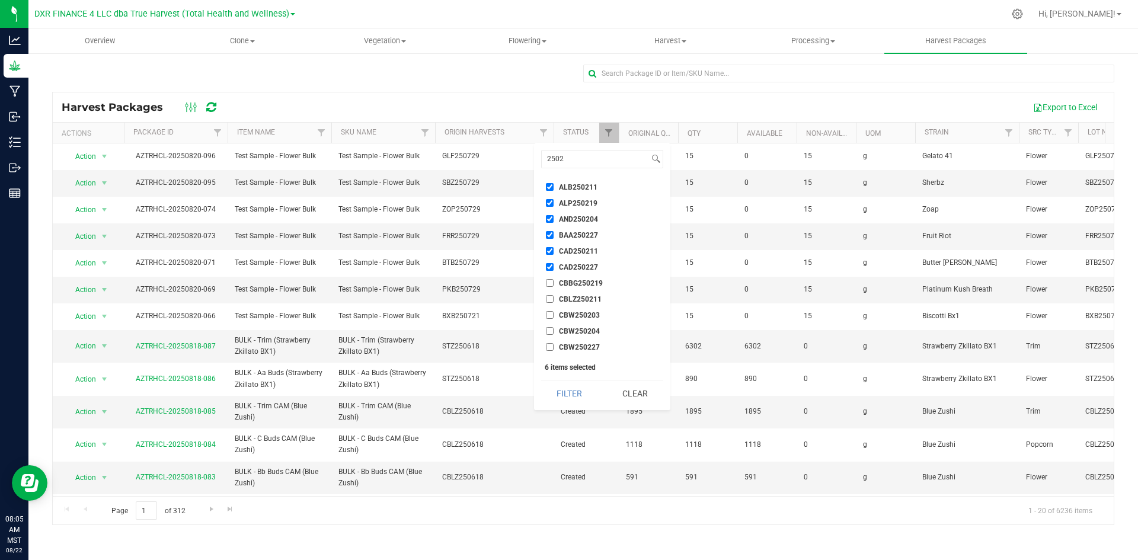
click at [551, 283] on input "CBBG250219" at bounding box center [550, 283] width 8 height 8
checkbox input "true"
click at [551, 300] on input "CBLZ250211" at bounding box center [550, 299] width 8 height 8
checkbox input "true"
click at [550, 314] on input "CBW250203" at bounding box center [550, 315] width 8 height 8
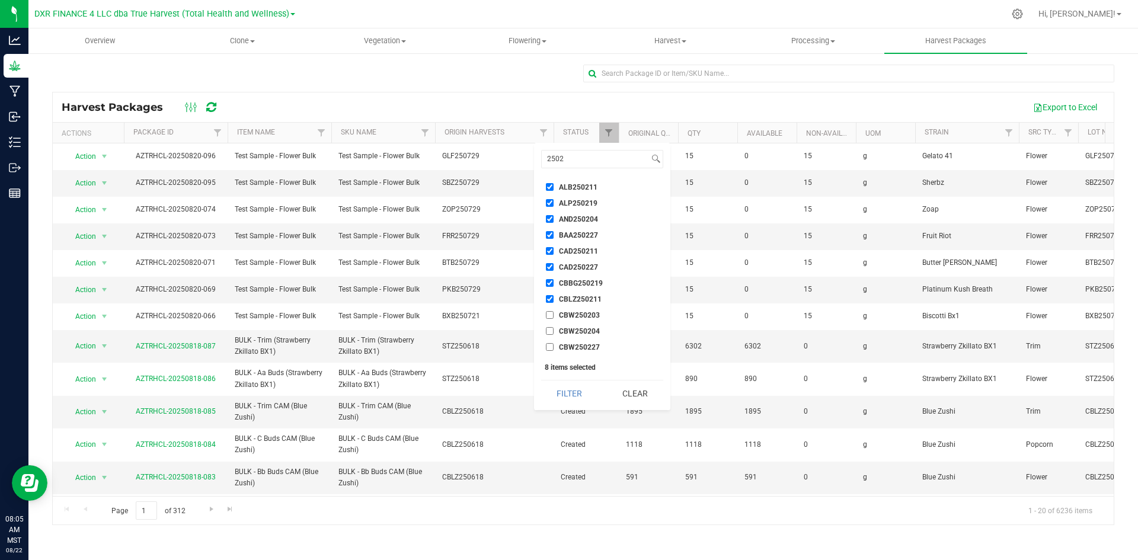
checkbox input "true"
click at [551, 331] on input "CBW250204" at bounding box center [550, 331] width 8 height 8
checkbox input "true"
click at [547, 349] on li "ZOP250219" at bounding box center [602, 349] width 122 height 12
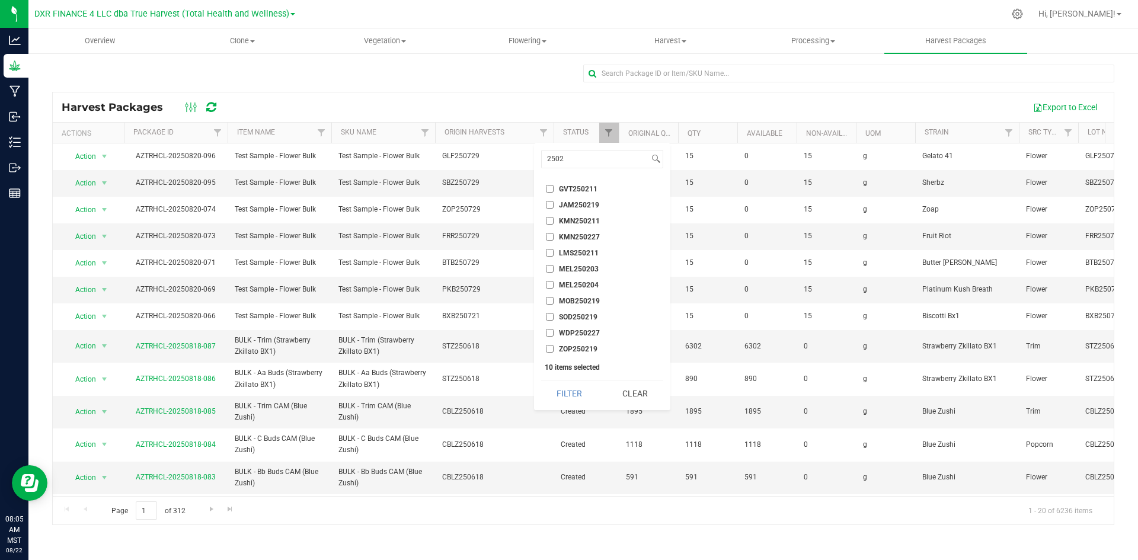
click at [551, 347] on input "ZOP250219" at bounding box center [550, 349] width 8 height 8
checkbox input "true"
click at [549, 336] on input "WDP250227" at bounding box center [550, 333] width 8 height 8
checkbox input "true"
click at [551, 319] on input "SOD250219" at bounding box center [550, 317] width 8 height 8
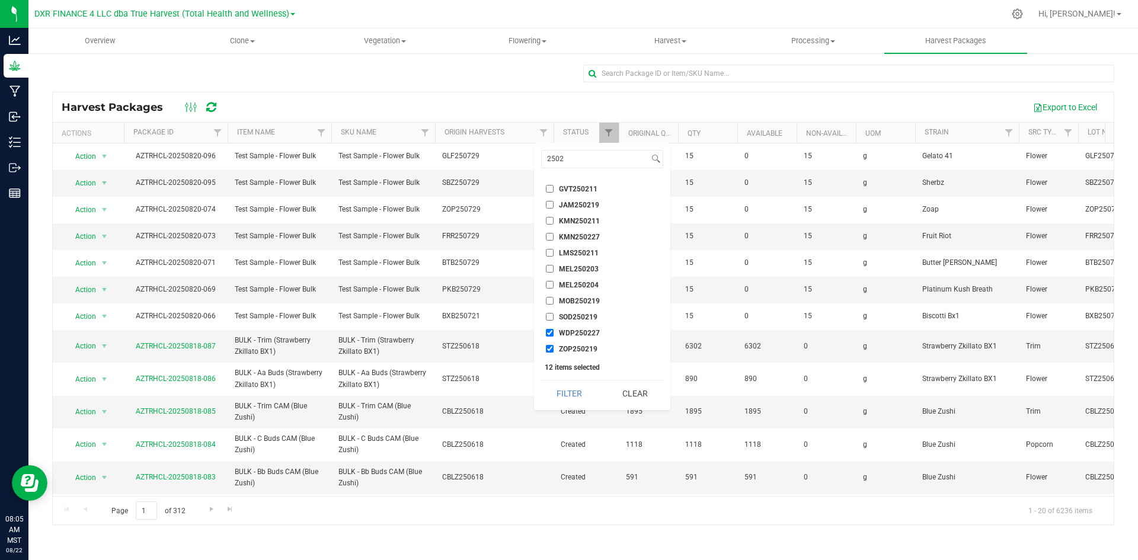
checkbox input "true"
click at [549, 299] on input "MOB250219" at bounding box center [550, 301] width 8 height 8
checkbox input "true"
click at [550, 287] on input "MEL250204" at bounding box center [550, 285] width 8 height 8
checkbox input "true"
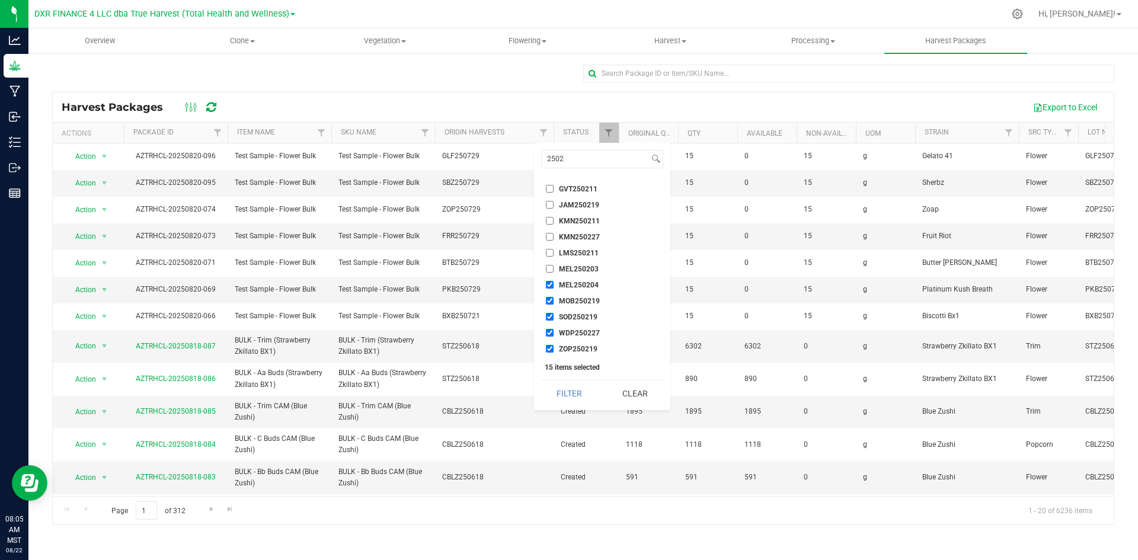
click at [550, 271] on input "MEL250203" at bounding box center [550, 269] width 8 height 8
checkbox input "true"
click at [549, 254] on input "LMS250211" at bounding box center [550, 253] width 8 height 8
checkbox input "true"
click at [548, 235] on input "KMN250227" at bounding box center [550, 237] width 8 height 8
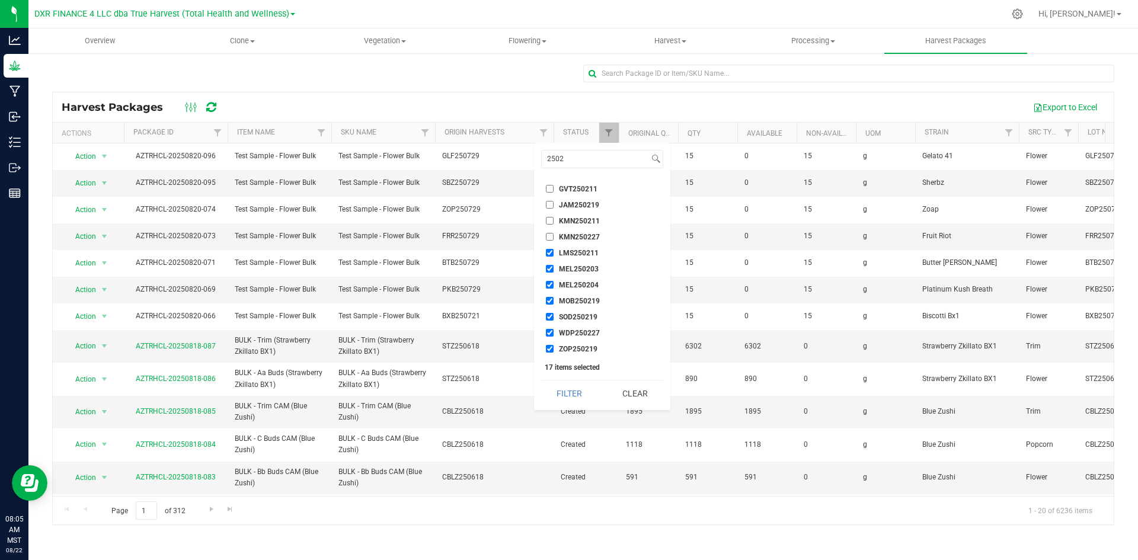
checkbox input "true"
click at [550, 222] on input "KMN250211" at bounding box center [550, 221] width 8 height 8
checkbox input "true"
click at [552, 208] on input "JAM250219" at bounding box center [550, 205] width 8 height 8
checkbox input "true"
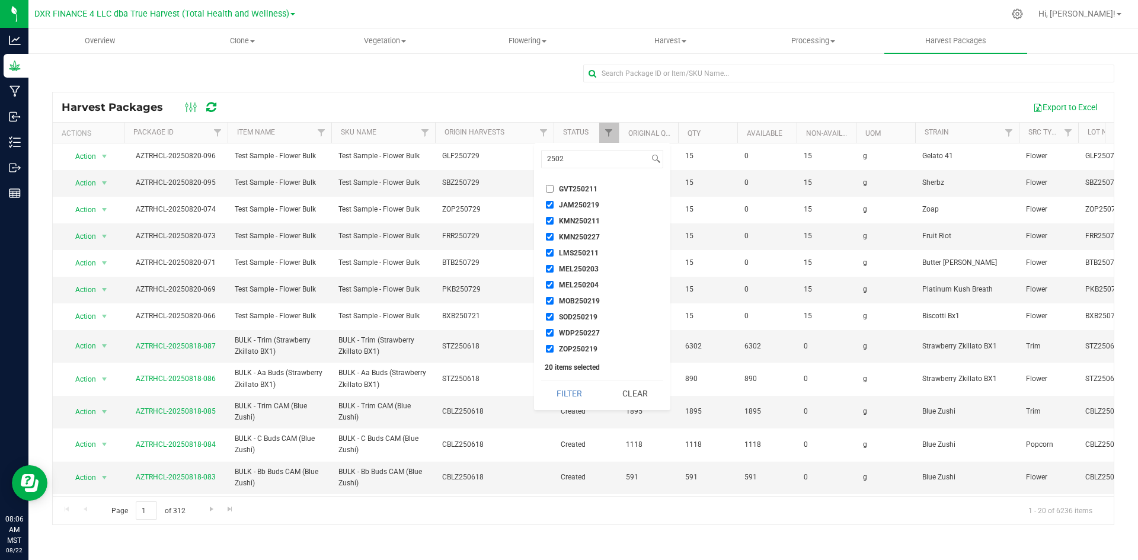
click at [549, 190] on input "GVT250211" at bounding box center [550, 189] width 8 height 8
checkbox input "true"
click at [548, 230] on input "GVK250211" at bounding box center [550, 232] width 8 height 8
checkbox input "true"
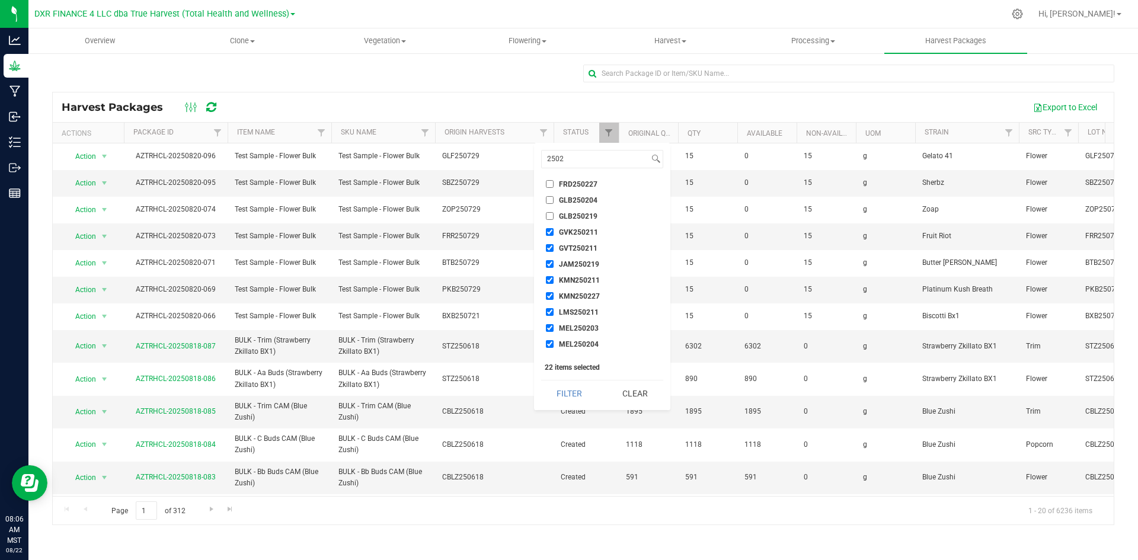
click at [548, 215] on input "GLB250219" at bounding box center [550, 216] width 8 height 8
checkbox input "true"
click at [550, 197] on input "GLB250204" at bounding box center [550, 200] width 8 height 8
checkbox input "true"
click at [550, 181] on input "FRD250227" at bounding box center [550, 184] width 8 height 8
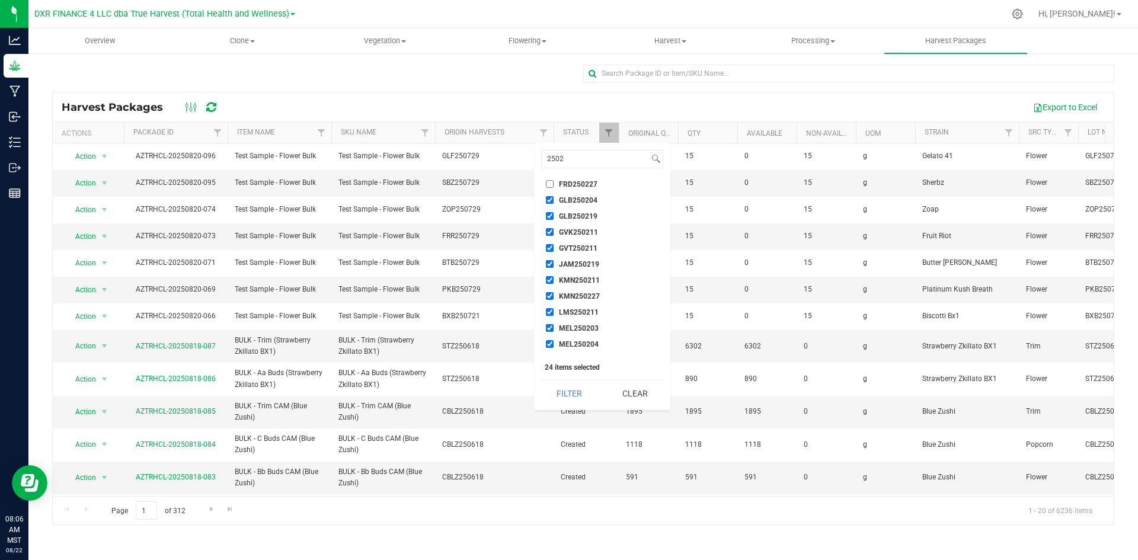
checkbox input "true"
click at [551, 287] on input "FRD250204" at bounding box center [550, 287] width 8 height 8
checkbox input "true"
click at [549, 267] on input "EXT250227" at bounding box center [550, 271] width 8 height 8
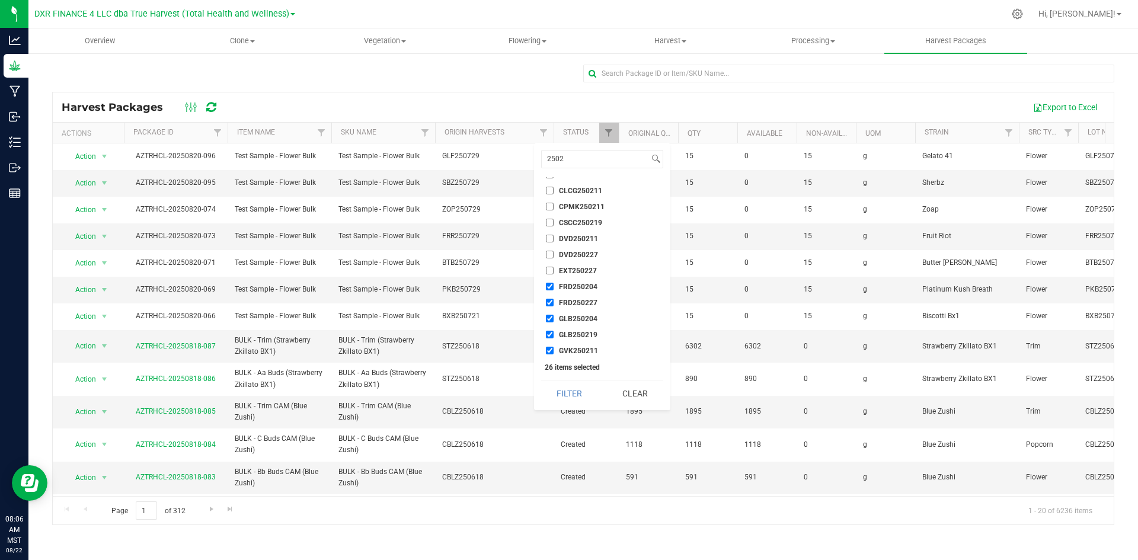
checkbox input "true"
click at [551, 251] on input "DVD250227" at bounding box center [550, 255] width 8 height 8
checkbox input "true"
click at [553, 234] on li "DVD250211" at bounding box center [602, 238] width 122 height 12
click at [553, 219] on input "CSCC250219" at bounding box center [550, 223] width 8 height 8
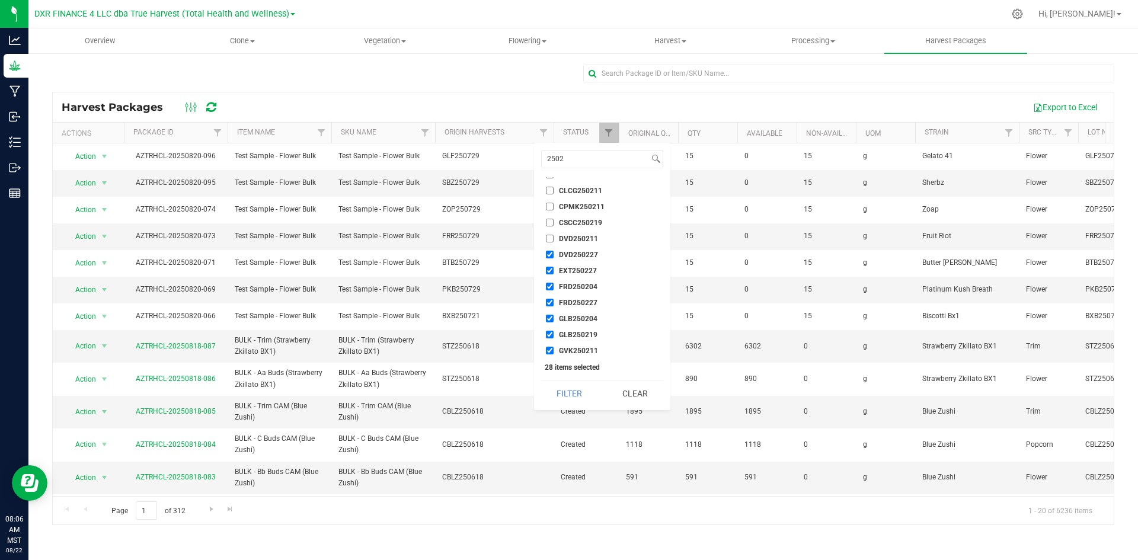
checkbox input "true"
click at [551, 239] on input "DVD250211" at bounding box center [550, 239] width 8 height 8
checkbox input "true"
click at [551, 208] on input "CPMK250211" at bounding box center [550, 207] width 8 height 8
checkbox input "true"
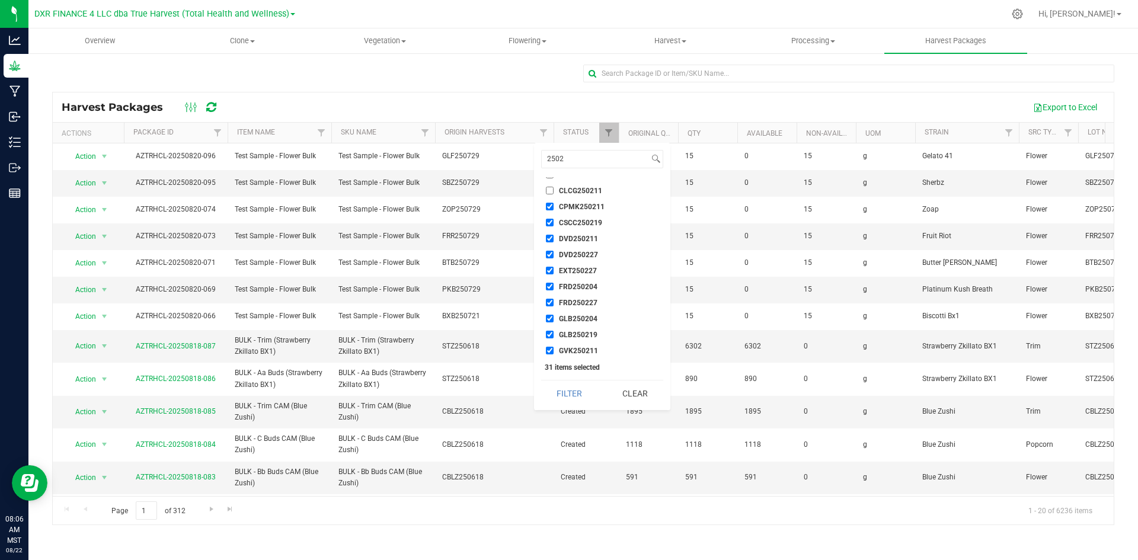
click at [551, 193] on input "CLCG250211" at bounding box center [550, 191] width 8 height 8
checkbox input "true"
click at [551, 236] on input "CKMN250227" at bounding box center [550, 234] width 8 height 8
checkbox input "true"
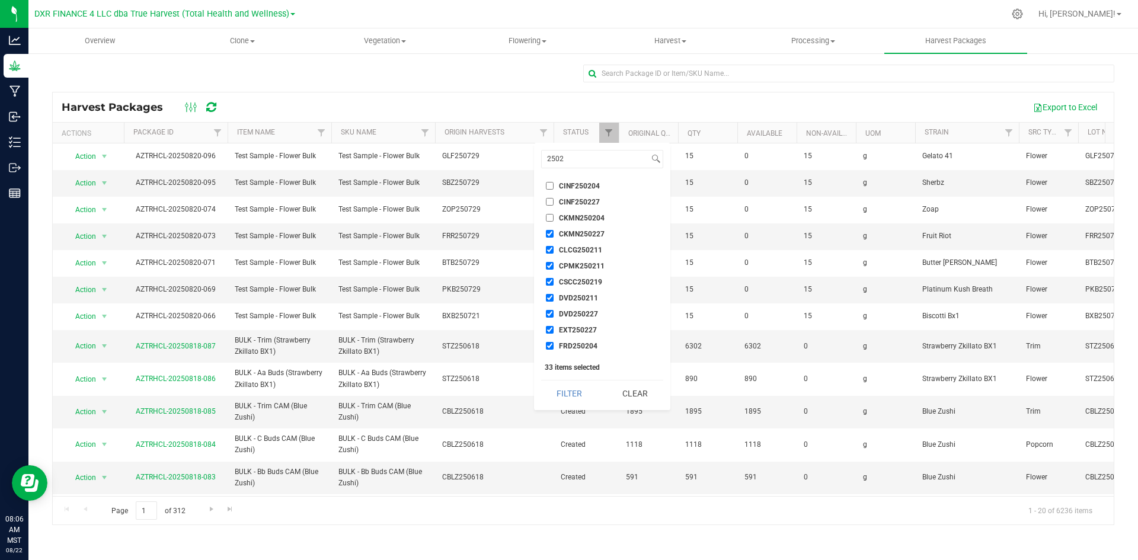
click at [549, 218] on input "CKMN250204" at bounding box center [550, 218] width 8 height 8
checkbox input "true"
click at [551, 207] on li "CINF250227" at bounding box center [602, 202] width 122 height 12
click at [553, 200] on input "CINF250227" at bounding box center [550, 202] width 8 height 8
checkbox input "true"
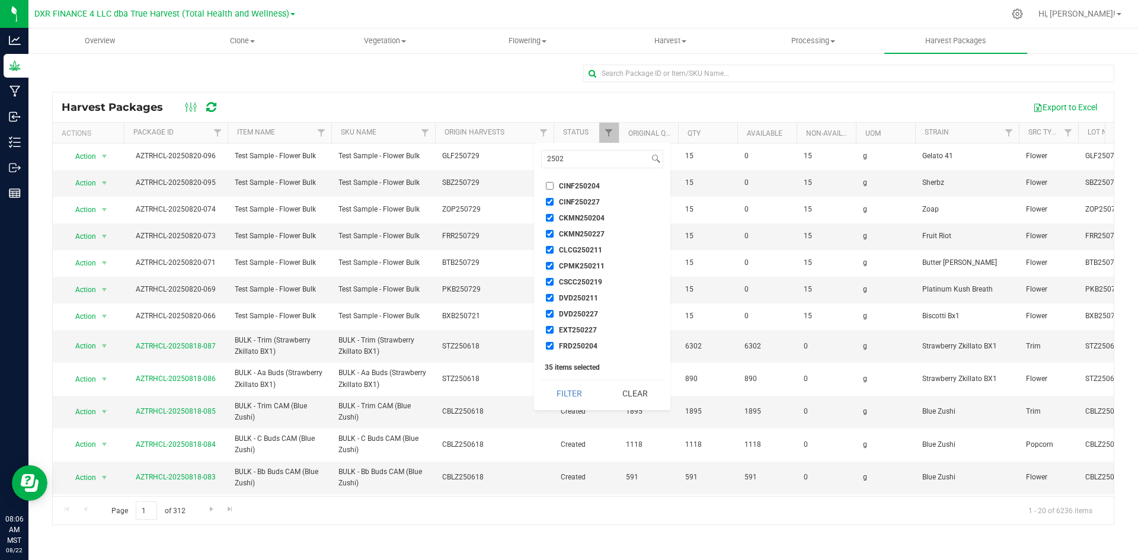
click at [550, 181] on li "CINF250204" at bounding box center [602, 186] width 122 height 12
click at [549, 302] on input "CINF250204" at bounding box center [550, 305] width 8 height 8
checkbox input "true"
click at [547, 288] on input "CEUS250219" at bounding box center [550, 289] width 8 height 8
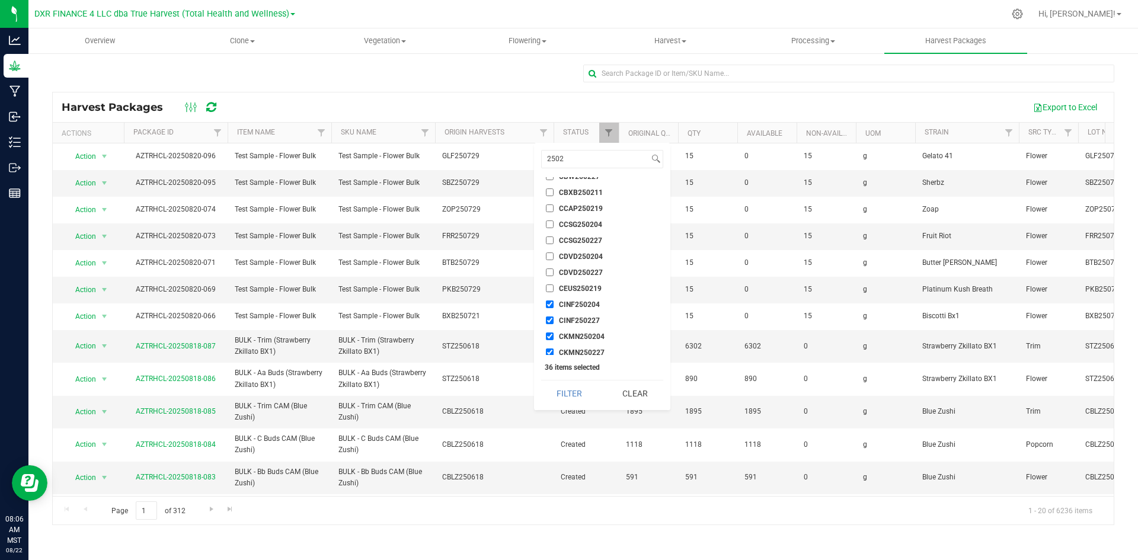
checkbox input "true"
click at [551, 268] on li "CDVD250227" at bounding box center [602, 272] width 122 height 12
click at [552, 254] on input "CDVD250204" at bounding box center [550, 257] width 8 height 8
checkbox input "true"
click at [552, 275] on input "CDVD250227" at bounding box center [550, 273] width 8 height 8
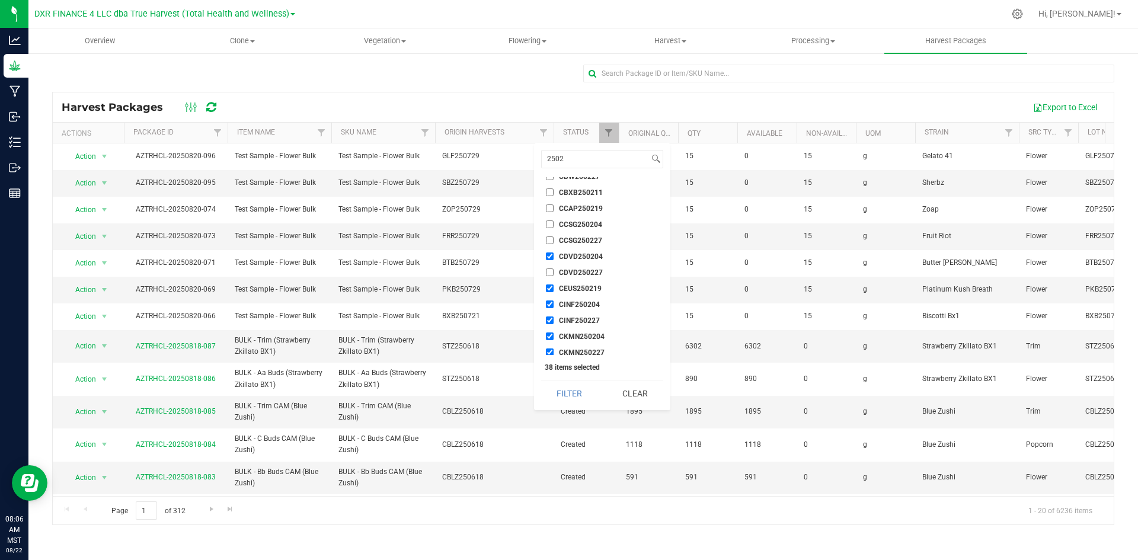
checkbox input "true"
click at [550, 236] on li "CCSG250227" at bounding box center [602, 240] width 122 height 12
click at [551, 224] on input "CCSG250204" at bounding box center [550, 225] width 8 height 8
checkbox input "true"
click at [553, 243] on input "CCSG250227" at bounding box center [550, 241] width 8 height 8
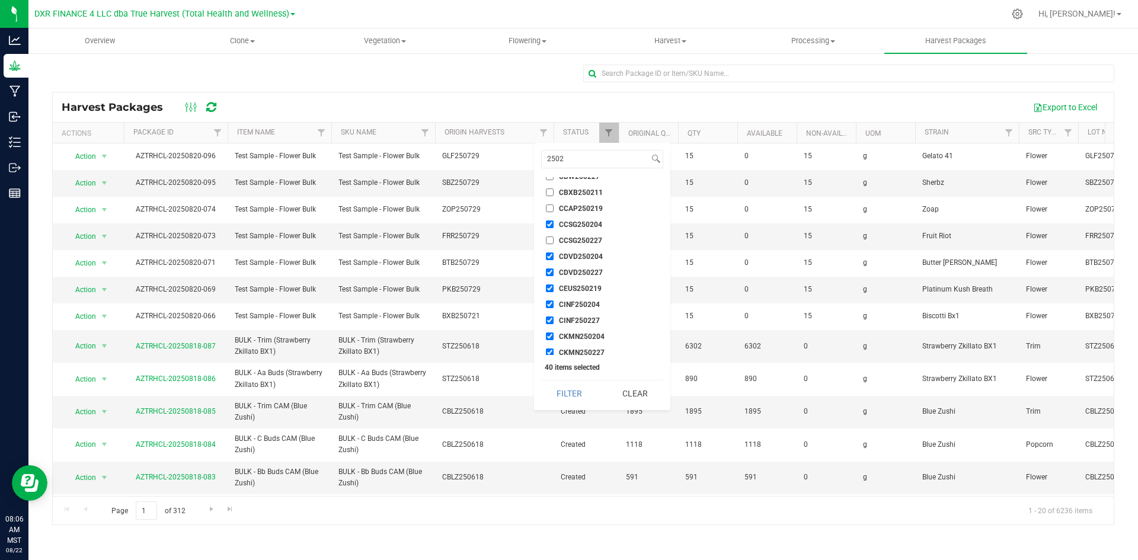
checkbox input "true"
click at [550, 210] on input "CCAP250219" at bounding box center [550, 209] width 8 height 8
checkbox input "true"
click at [553, 194] on input "CBXB250211" at bounding box center [550, 193] width 8 height 8
checkbox input "true"
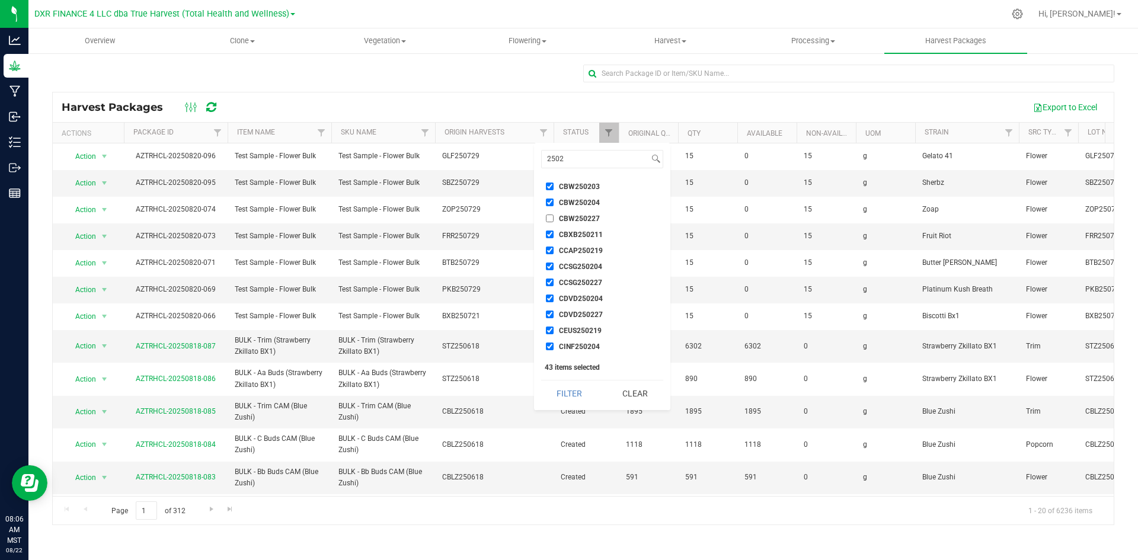
scroll to position [111, 0]
click at [549, 238] on input "CBW250227" at bounding box center [550, 236] width 8 height 8
checkbox input "true"
click at [567, 395] on button "Filter" at bounding box center [569, 394] width 57 height 26
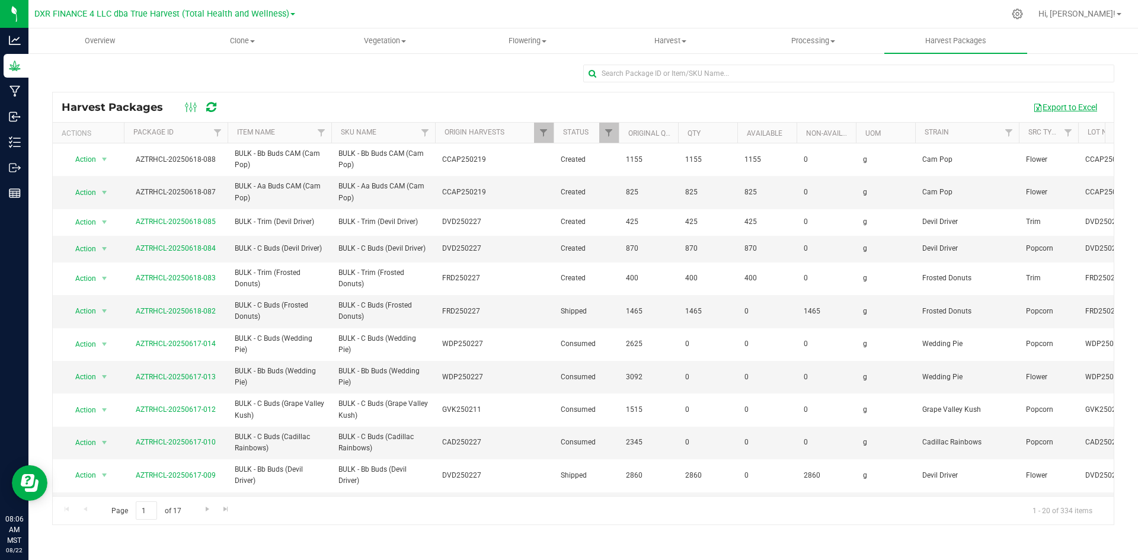
click at [1044, 104] on button "Export to Excel" at bounding box center [1065, 107] width 79 height 20
